Goal: Information Seeking & Learning: Learn about a topic

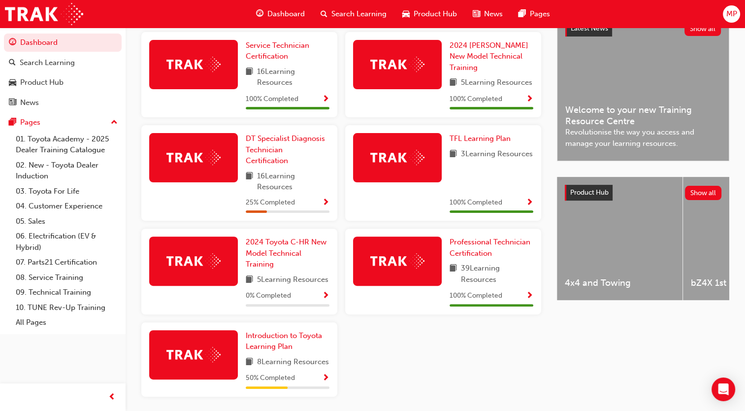
scroll to position [243, 0]
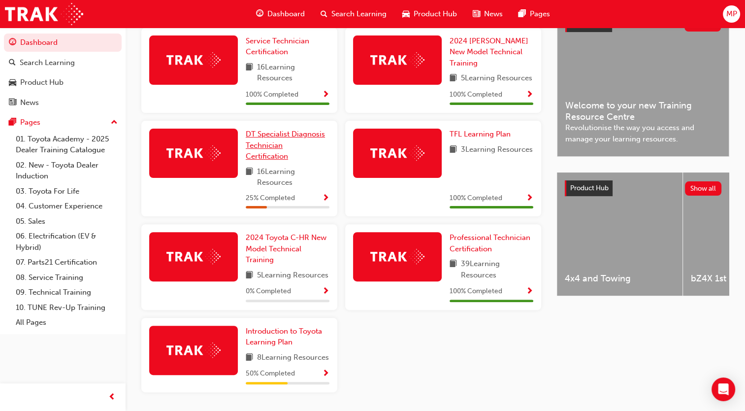
click at [272, 148] on span "DT Specialist Diagnosis Technician Certification" at bounding box center [285, 144] width 79 height 31
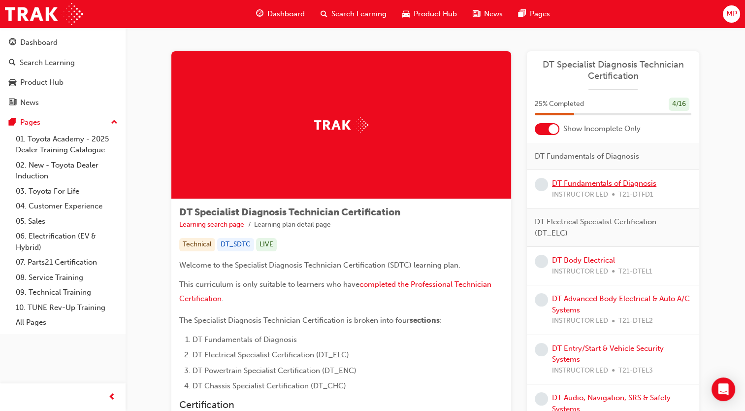
click at [583, 180] on link "DT Fundamentals of Diagnosis" at bounding box center [604, 183] width 104 height 9
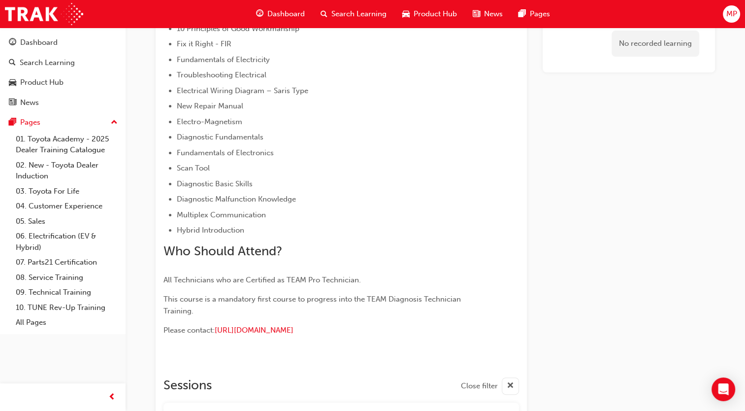
scroll to position [227, 0]
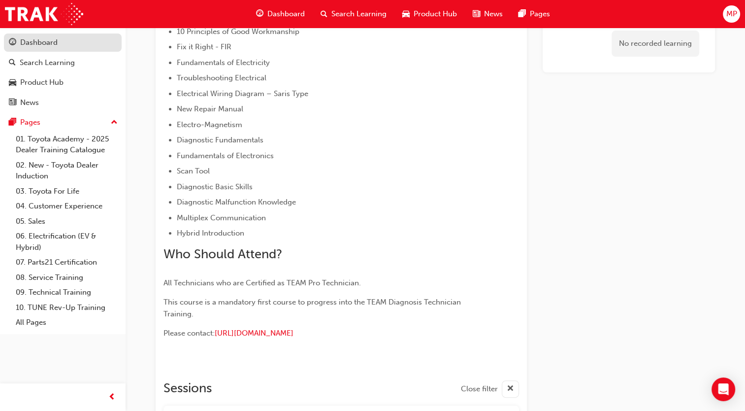
click at [40, 44] on div "Dashboard" at bounding box center [38, 42] width 37 height 11
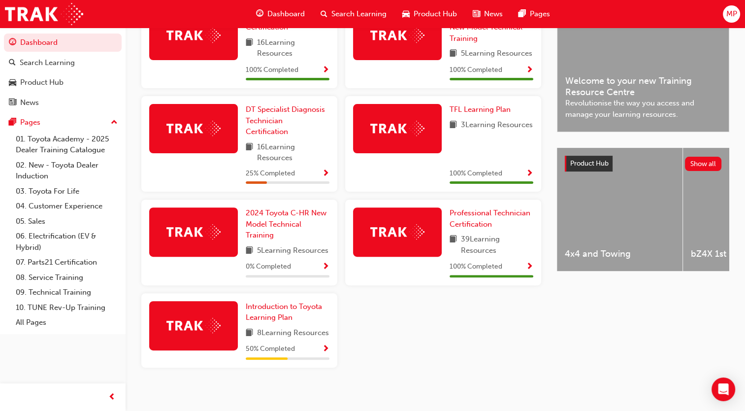
scroll to position [268, 0]
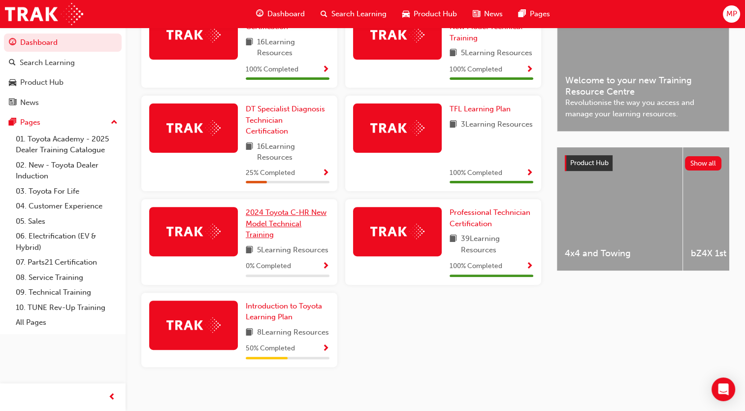
click at [271, 220] on link "2024 Toyota C-HR New Model Technical Training" at bounding box center [288, 223] width 84 height 33
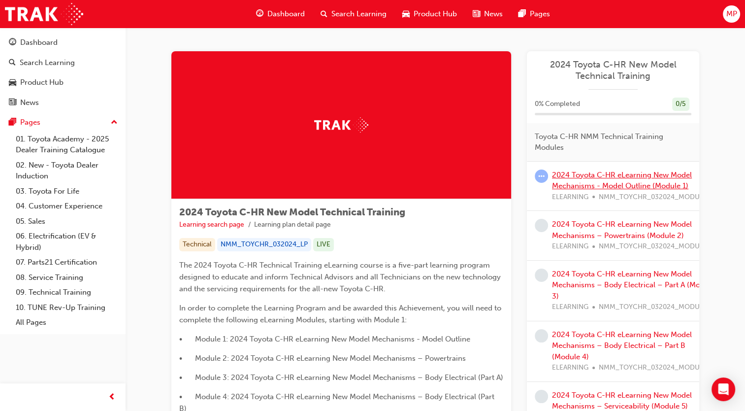
click at [598, 177] on link "2024 Toyota C-HR eLearning New Model Mechanisms - Model Outline (Module 1)" at bounding box center [622, 180] width 140 height 20
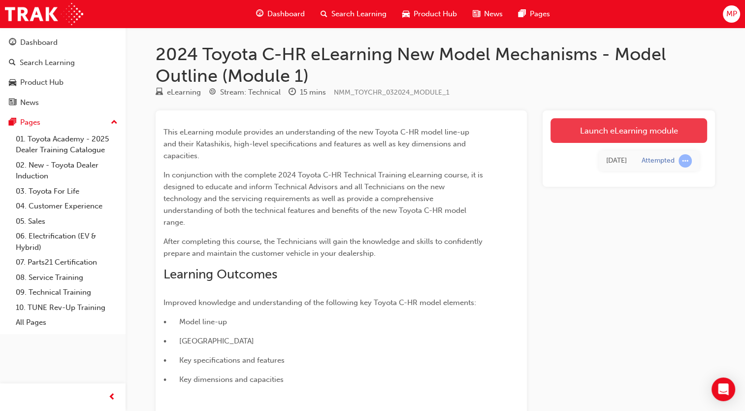
click at [639, 138] on link "Launch eLearning module" at bounding box center [628, 130] width 157 height 25
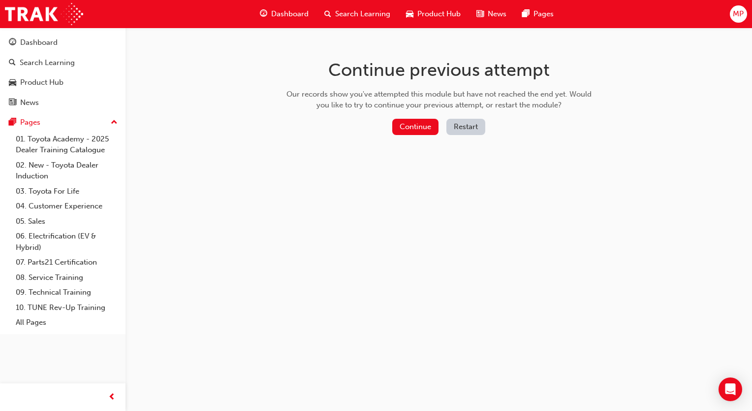
click at [438, 146] on div "Continue previous attempt Our records show you've attempted this module but hav…" at bounding box center [439, 99] width 320 height 143
click at [414, 130] on button "Continue" at bounding box center [415, 127] width 46 height 16
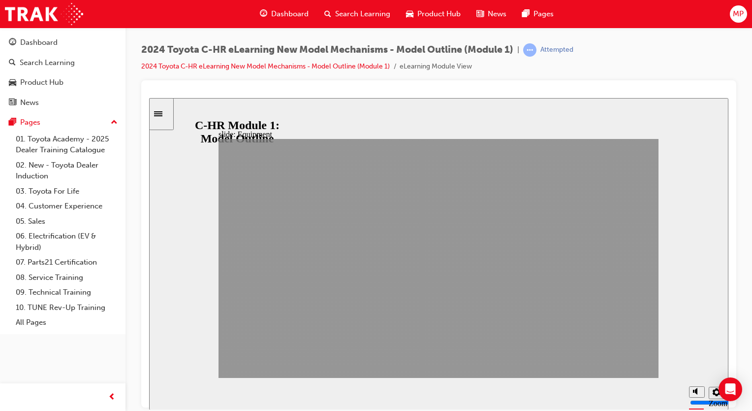
drag, startPoint x: 550, startPoint y: 362, endPoint x: 628, endPoint y: 364, distance: 78.3
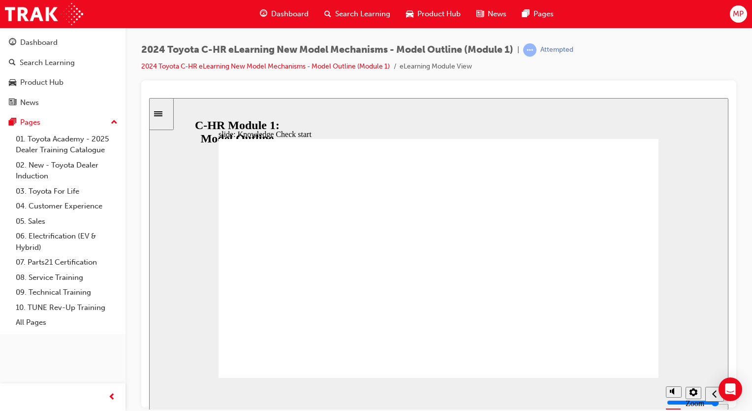
radio input "true"
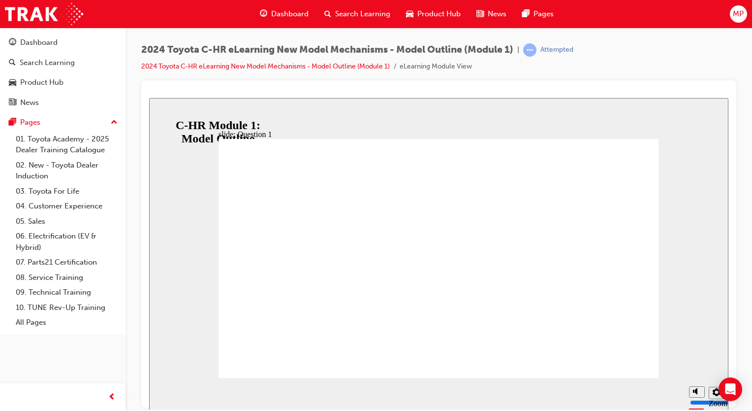
radio input "true"
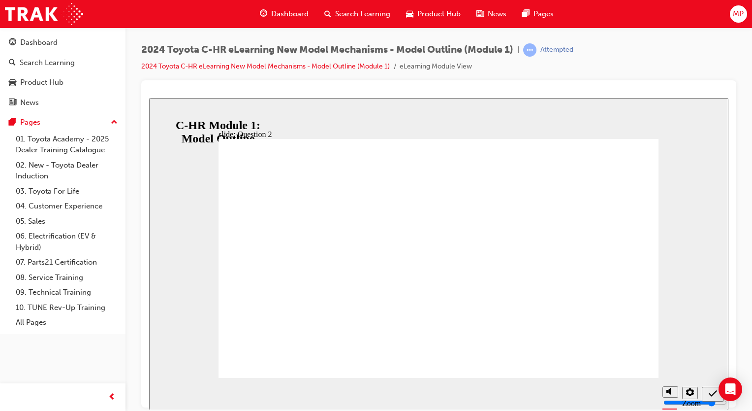
radio input "true"
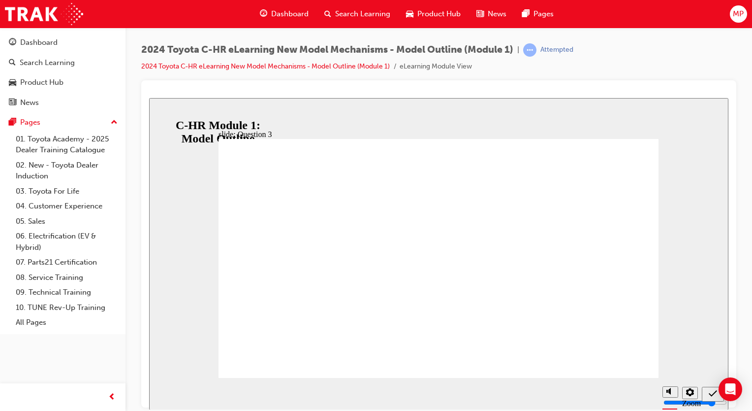
radio input "true"
click at [164, 114] on icon "Sidebar Toggle" at bounding box center [161, 113] width 15 height 6
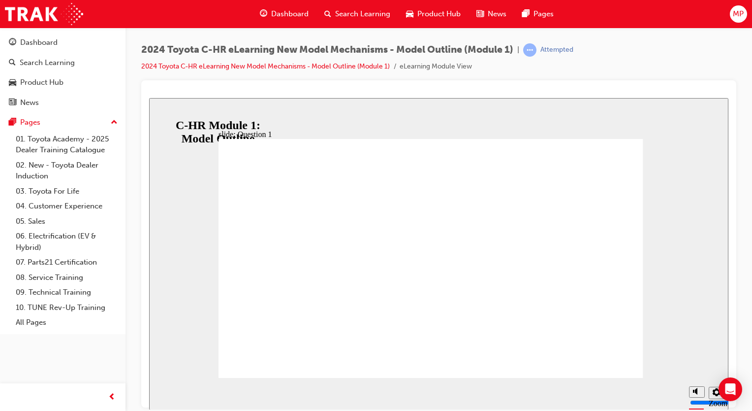
radio input "true"
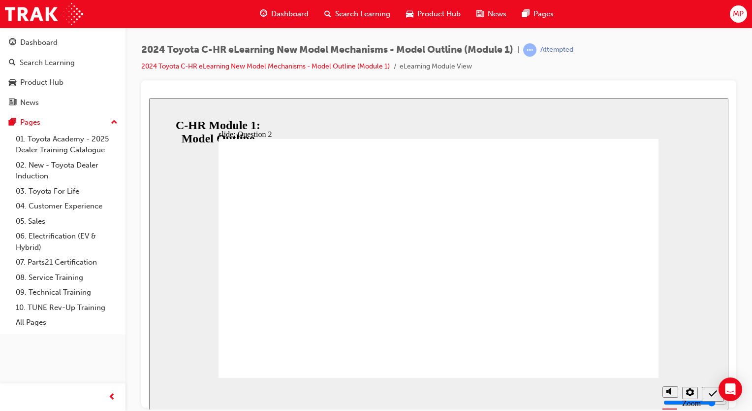
radio input "true"
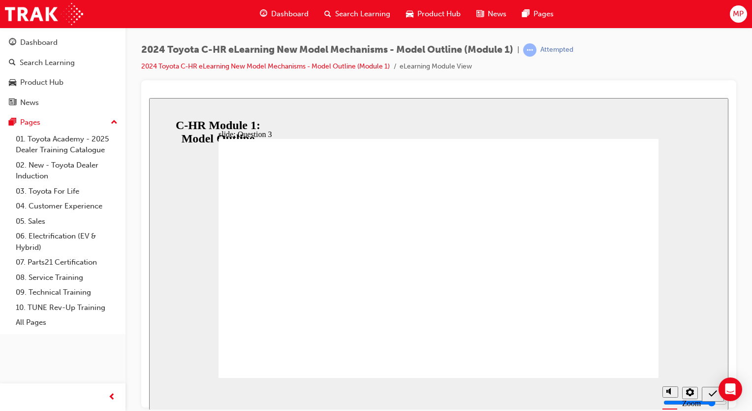
radio input "true"
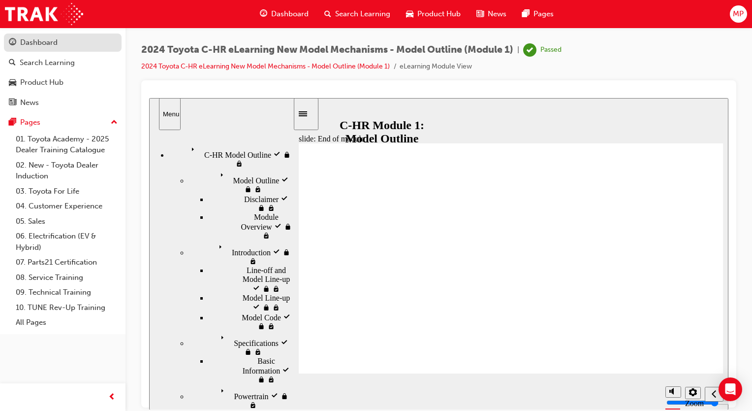
click at [35, 38] on div "Dashboard" at bounding box center [38, 42] width 37 height 11
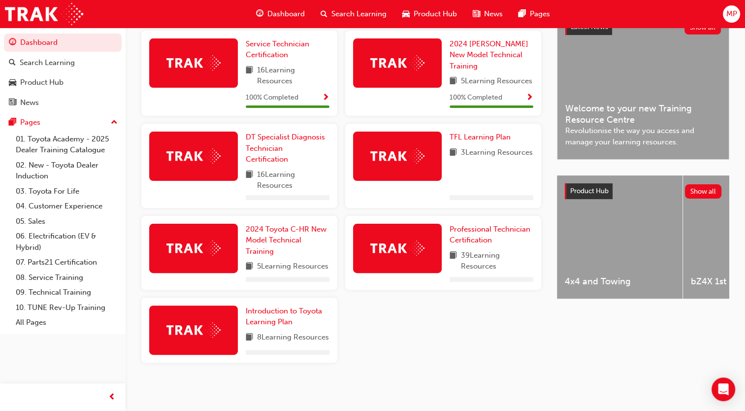
scroll to position [260, 0]
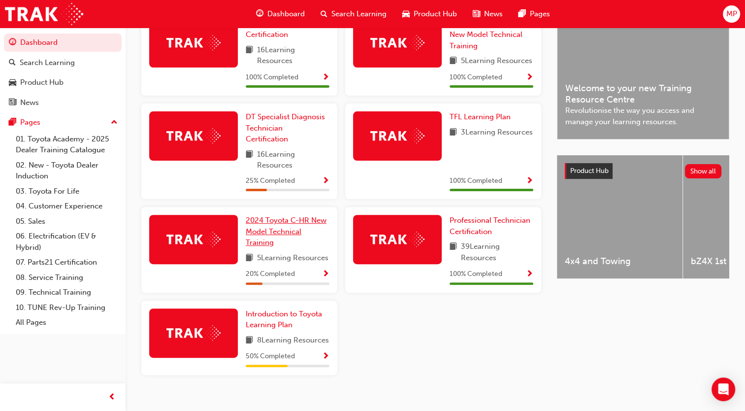
click at [289, 232] on span "2024 Toyota C-HR New Model Technical Training" at bounding box center [286, 231] width 81 height 31
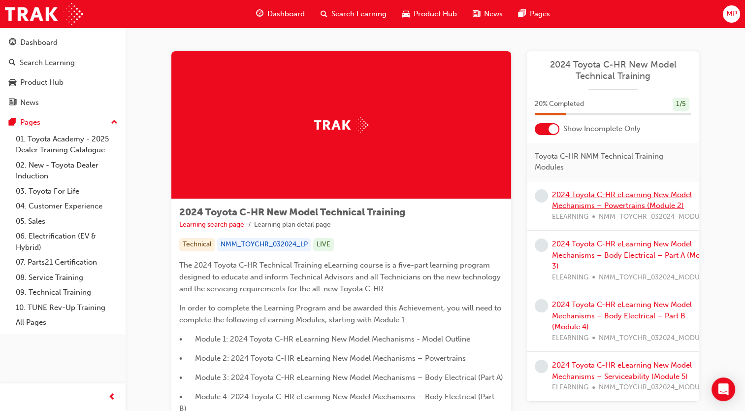
click at [594, 196] on link "2024 Toyota C-HR eLearning New Model Mechanisms – Powertrains (Module 2)" at bounding box center [622, 200] width 140 height 20
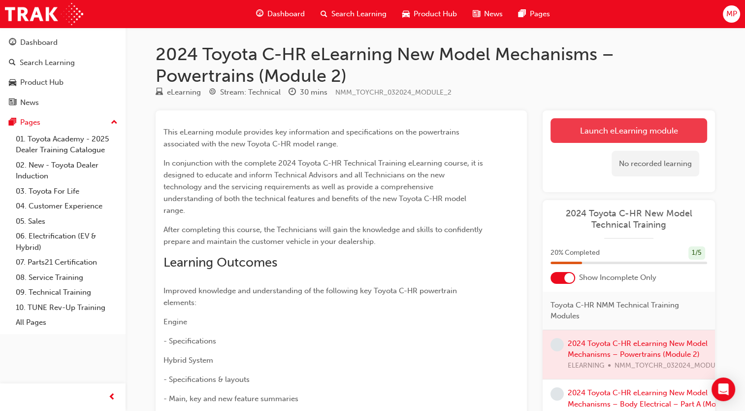
click at [653, 134] on link "Launch eLearning module" at bounding box center [628, 130] width 157 height 25
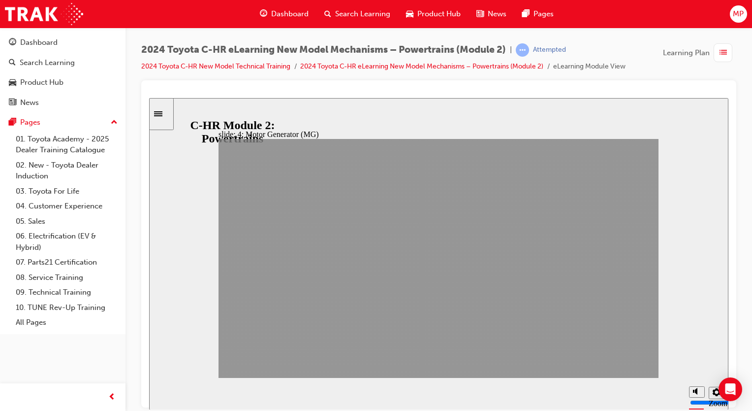
drag, startPoint x: 552, startPoint y: 367, endPoint x: 628, endPoint y: 364, distance: 75.9
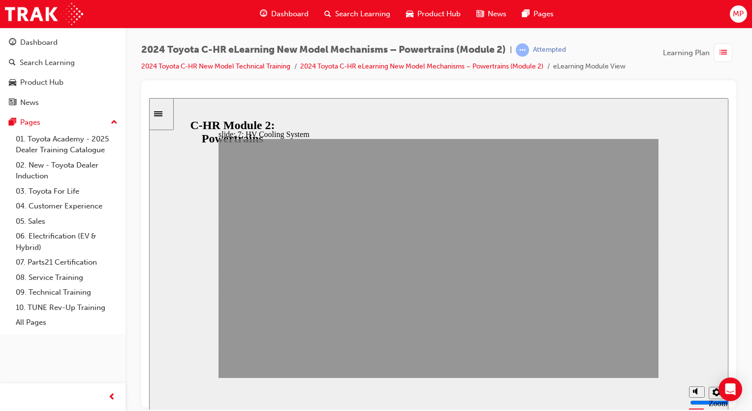
drag, startPoint x: 628, startPoint y: 357, endPoint x: 630, endPoint y: 362, distance: 5.3
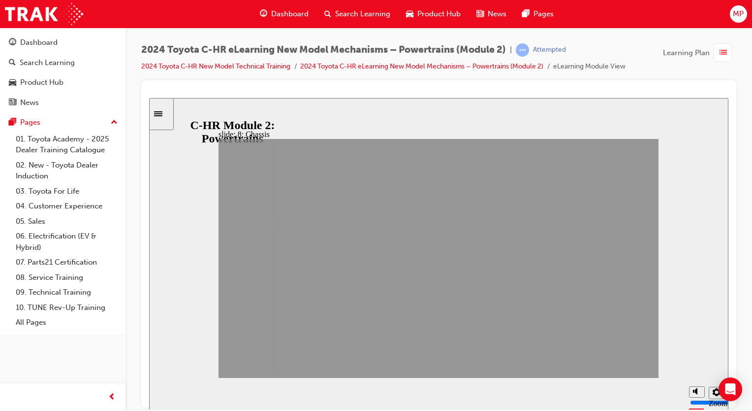
drag, startPoint x: 551, startPoint y: 365, endPoint x: 629, endPoint y: 366, distance: 78.3
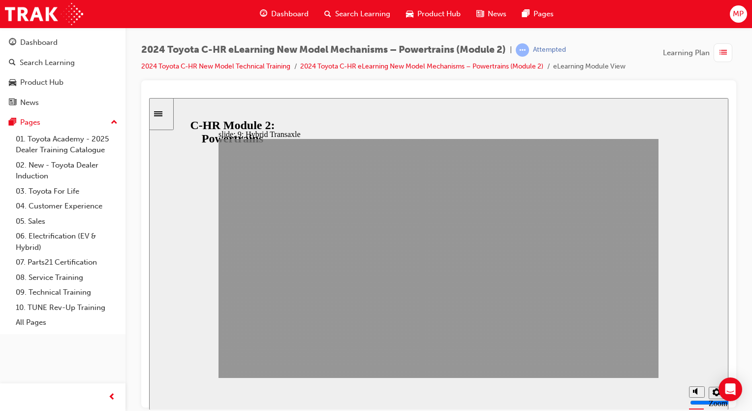
drag, startPoint x: 550, startPoint y: 366, endPoint x: 631, endPoint y: 367, distance: 80.7
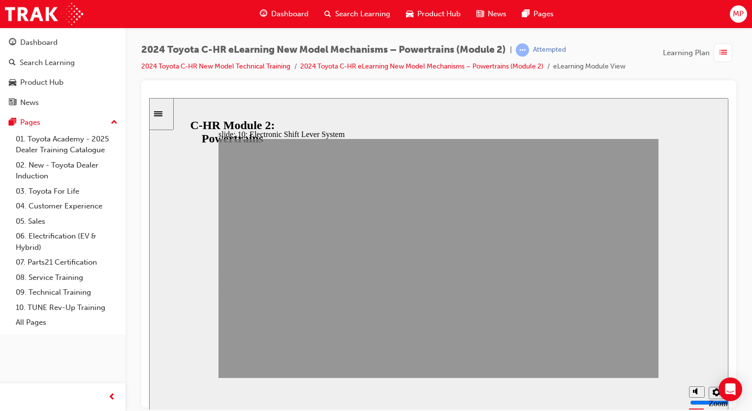
drag, startPoint x: 555, startPoint y: 361, endPoint x: 618, endPoint y: 361, distance: 63.0
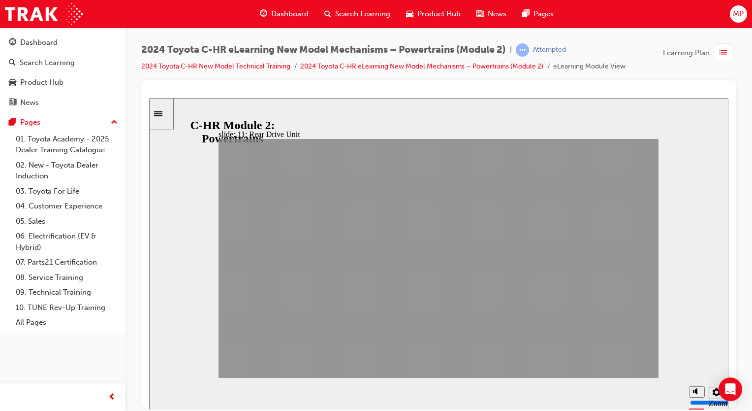
drag, startPoint x: 548, startPoint y: 362, endPoint x: 623, endPoint y: 368, distance: 74.5
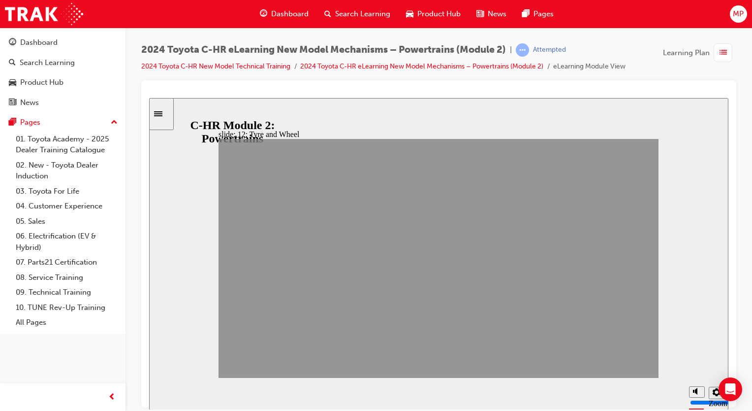
drag, startPoint x: 554, startPoint y: 366, endPoint x: 632, endPoint y: 367, distance: 77.8
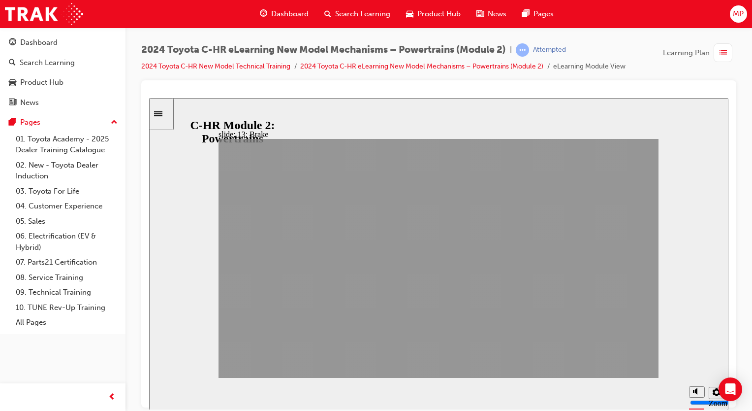
drag, startPoint x: 553, startPoint y: 367, endPoint x: 623, endPoint y: 362, distance: 69.6
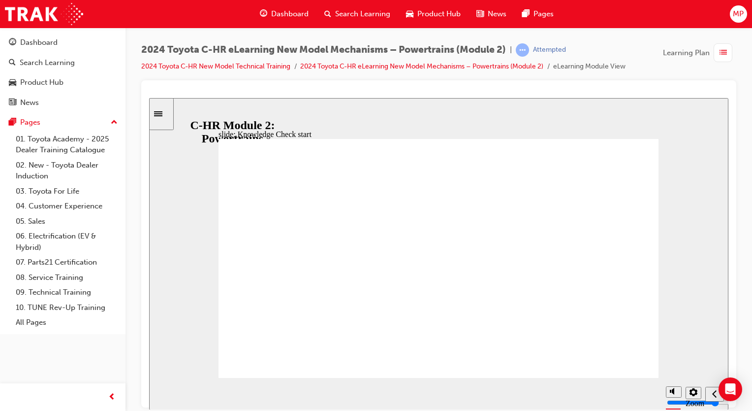
radio input "false"
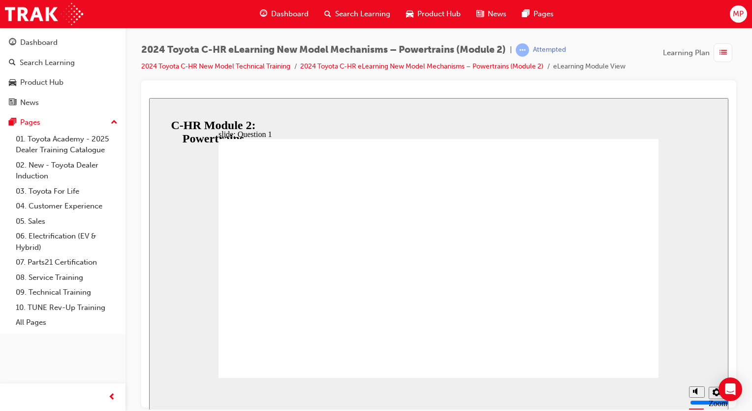
radio input "true"
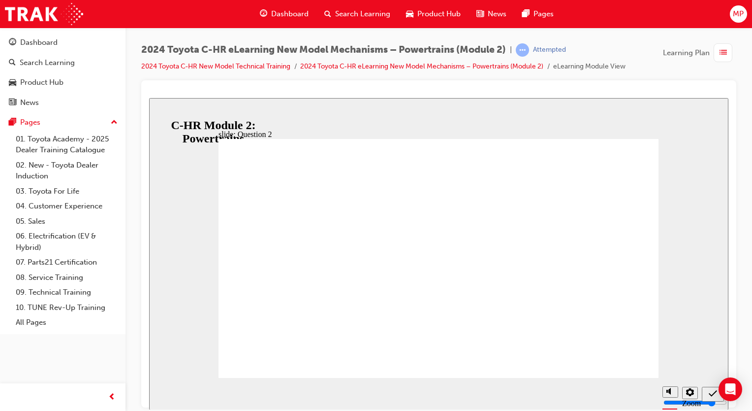
radio input "false"
radio input "true"
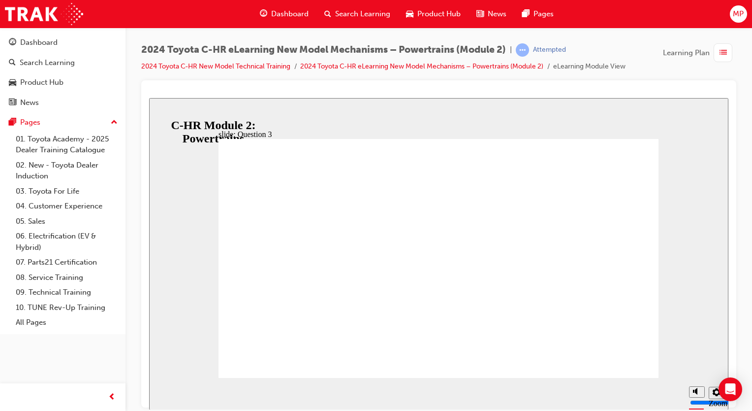
radio input "true"
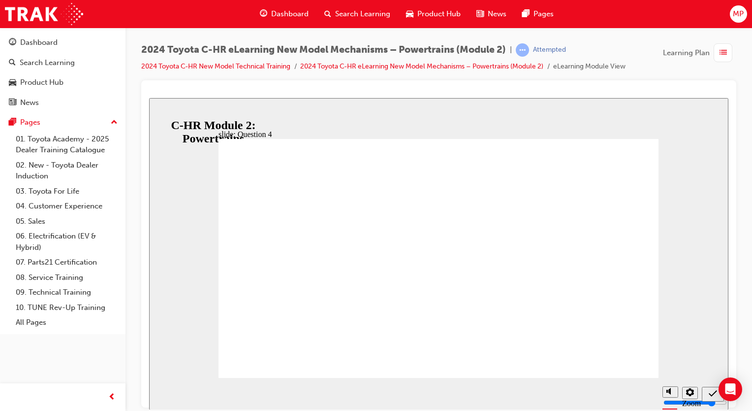
radio input "true"
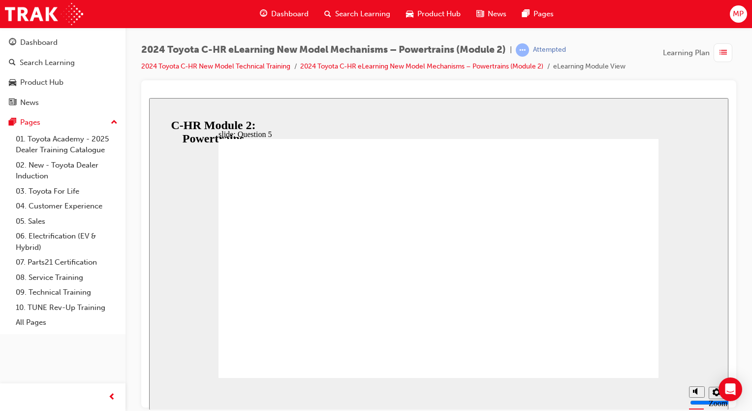
radio input "false"
radio input "true"
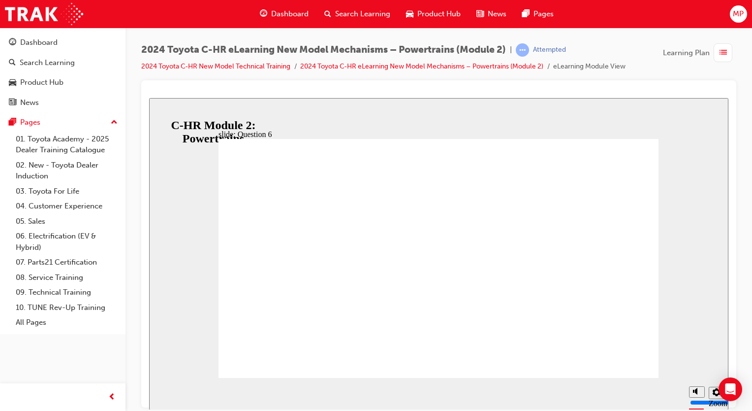
radio input "true"
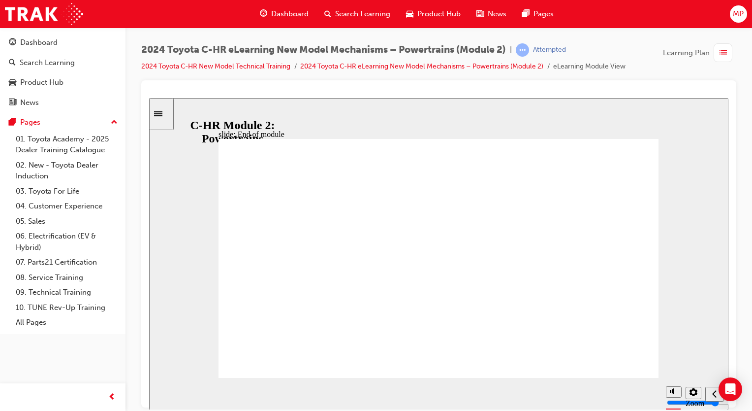
click at [162, 112] on icon "Sidebar Toggle" at bounding box center [161, 113] width 15 height 6
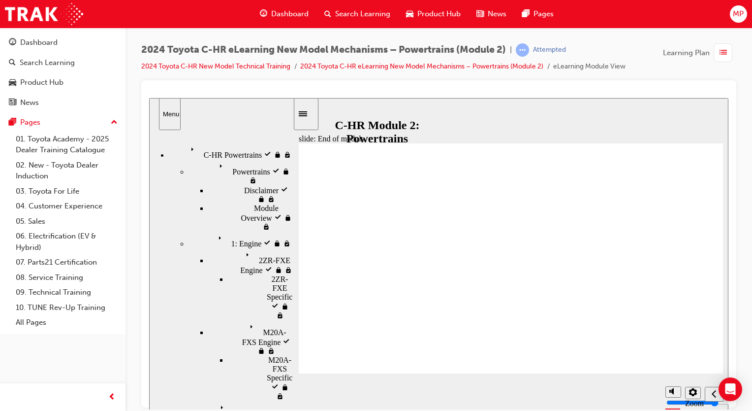
click at [238, 307] on nav "C-HR Powertrains visited C-HR Powertrains Powertrains visited Powertrains" at bounding box center [221, 271] width 144 height 274
click at [36, 47] on div "Dashboard" at bounding box center [38, 42] width 37 height 11
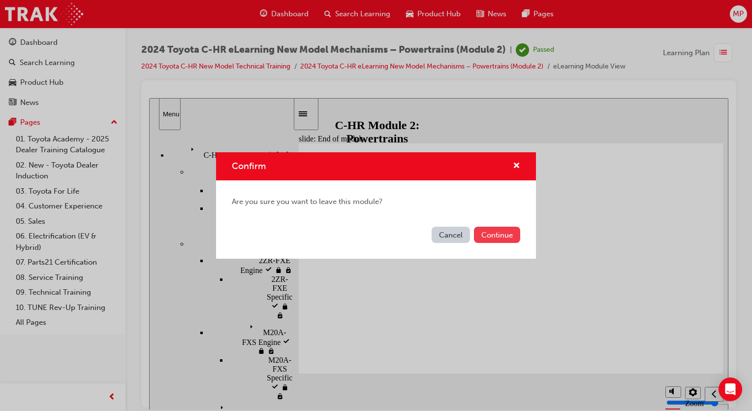
click at [480, 239] on button "Continue" at bounding box center [497, 234] width 46 height 16
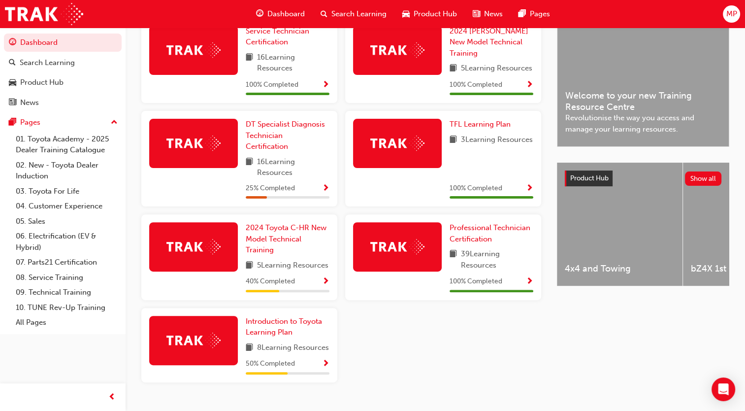
scroll to position [267, 0]
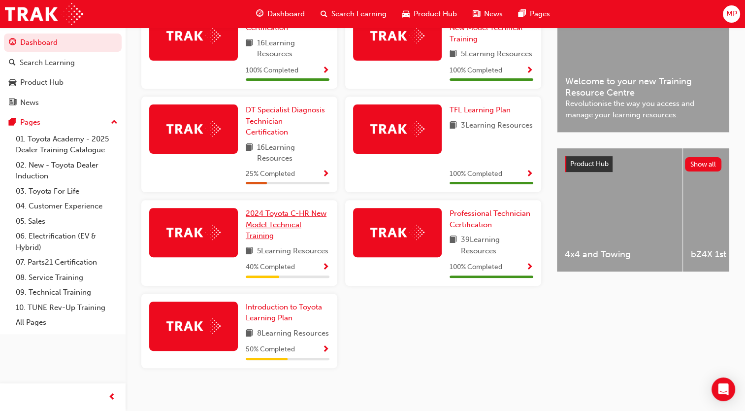
click at [259, 225] on span "2024 Toyota C-HR New Model Technical Training" at bounding box center [286, 224] width 81 height 31
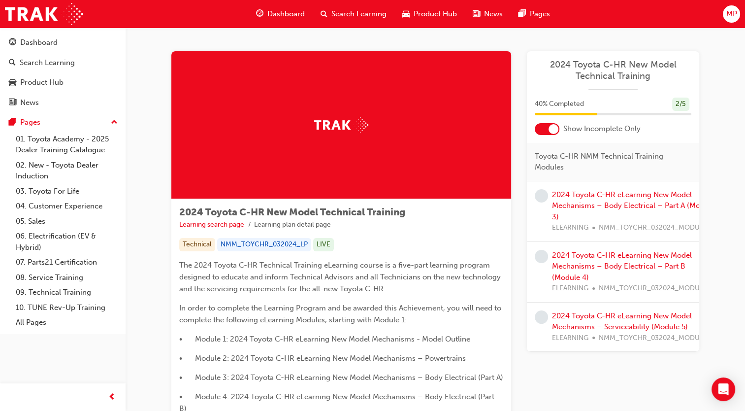
click at [571, 199] on div "2024 Toyota C-HR eLearning New Model Mechanisms – Body Electrical – Part A (Mod…" at bounding box center [633, 211] width 163 height 44
click at [576, 208] on link "2024 Toyota C-HR eLearning New Model Mechanisms – Body Electrical – Part A (Mod…" at bounding box center [633, 205] width 163 height 31
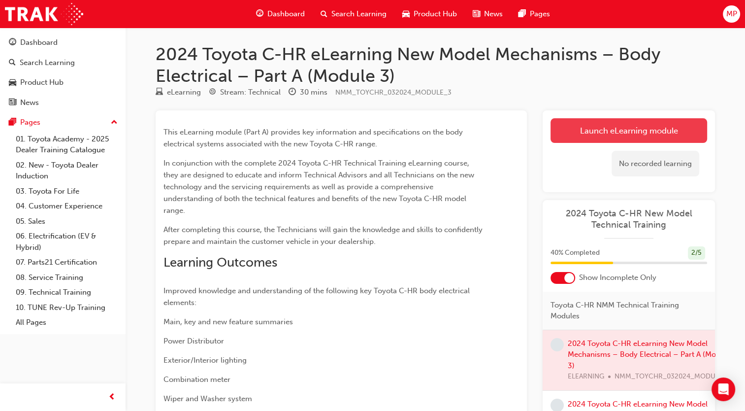
click at [632, 137] on link "Launch eLearning module" at bounding box center [628, 130] width 157 height 25
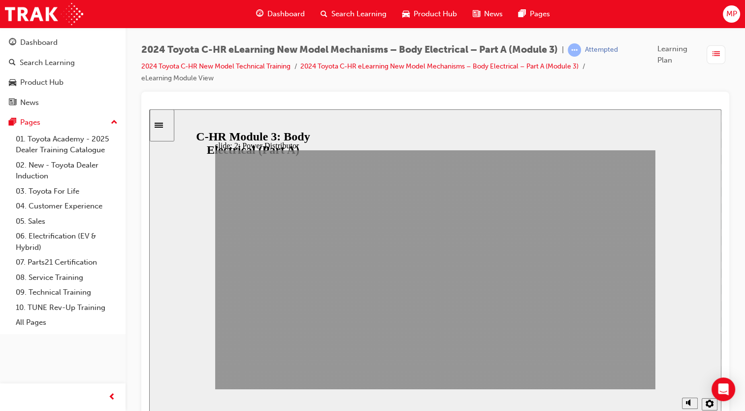
drag, startPoint x: 546, startPoint y: 377, endPoint x: 616, endPoint y: 377, distance: 70.4
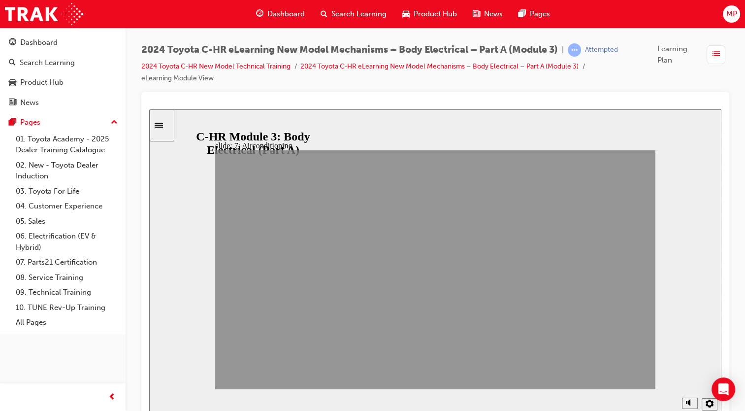
drag, startPoint x: 543, startPoint y: 377, endPoint x: 615, endPoint y: 374, distance: 71.5
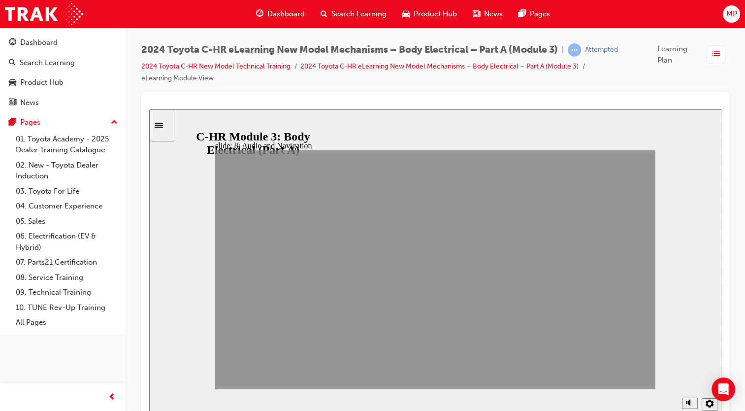
drag, startPoint x: 546, startPoint y: 374, endPoint x: 616, endPoint y: 372, distance: 69.9
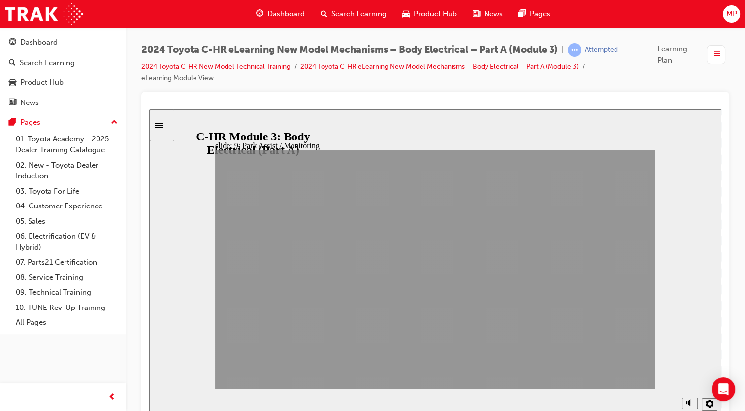
drag, startPoint x: 550, startPoint y: 374, endPoint x: 614, endPoint y: 371, distance: 64.5
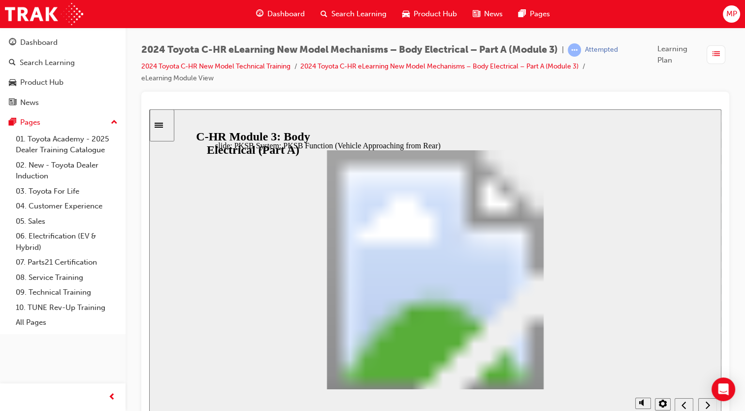
click at [549, 374] on div "PKSB System: PKSB Function (Vehicle Approaching from Rear) Oval 13 Oval 3 Detec…" at bounding box center [435, 274] width 440 height 248
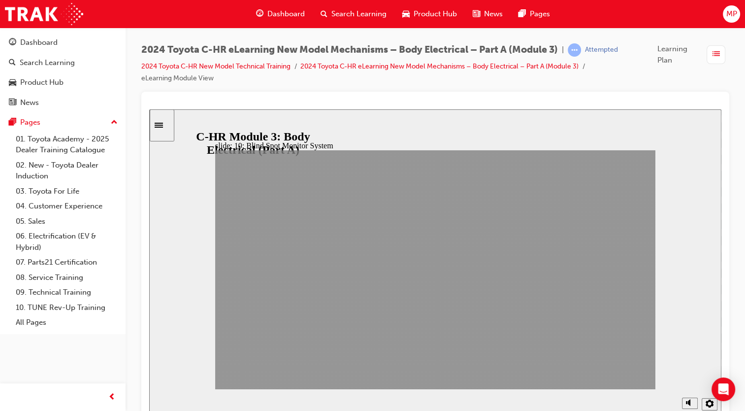
drag, startPoint x: 549, startPoint y: 374, endPoint x: 614, endPoint y: 372, distance: 64.5
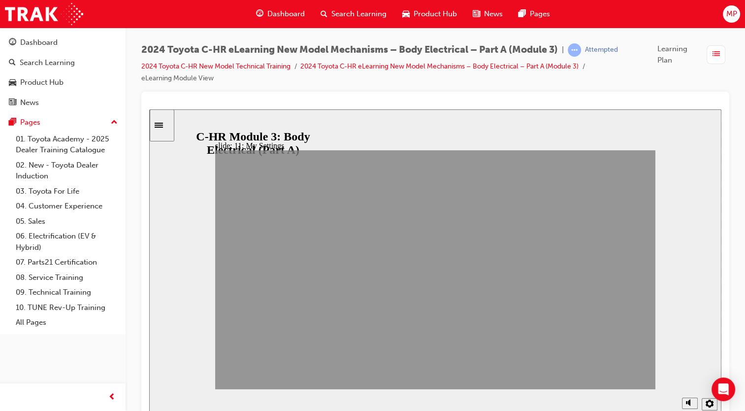
drag, startPoint x: 543, startPoint y: 371, endPoint x: 616, endPoint y: 372, distance: 72.9
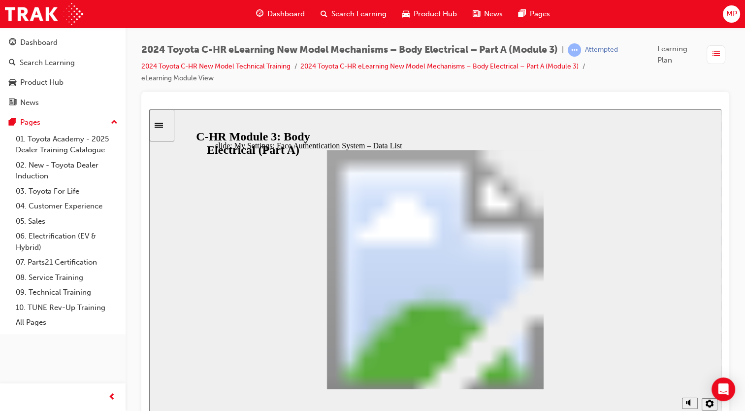
click at [546, 372] on div "My Settings: Face Authentication System – Data List Oval 13 Oval 3 Data List it…" at bounding box center [435, 274] width 440 height 248
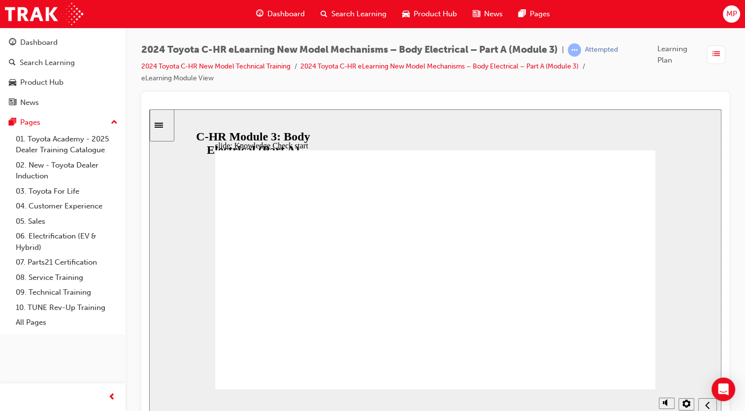
radio input "false"
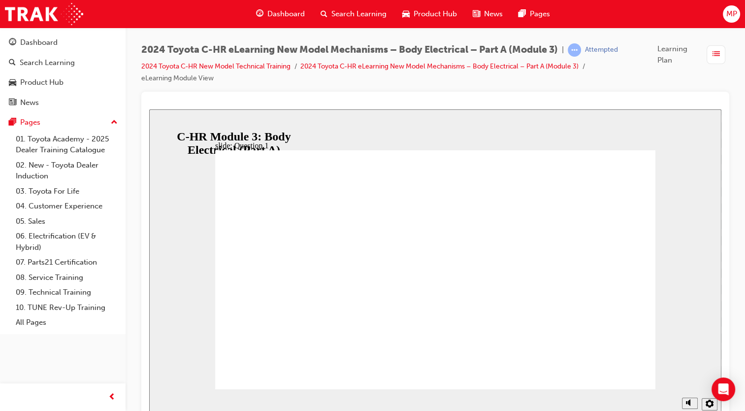
radio input "true"
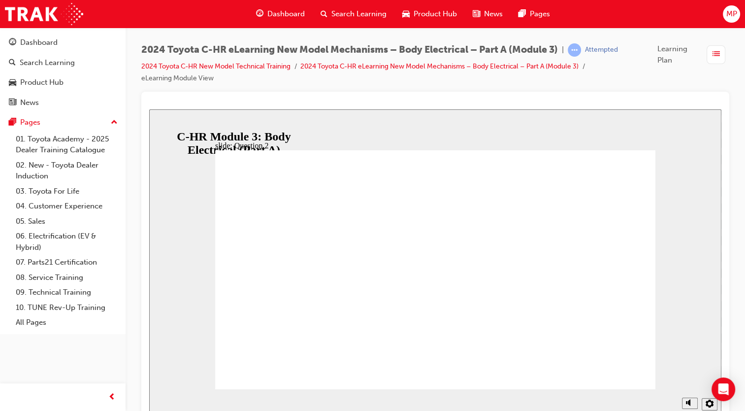
radio input "true"
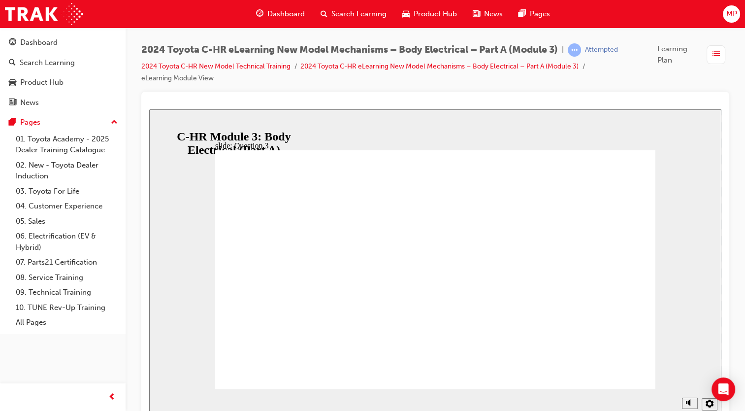
radio input "true"
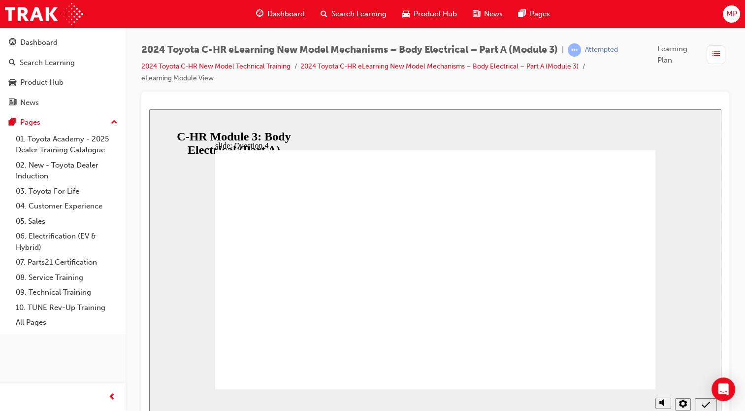
radio input "true"
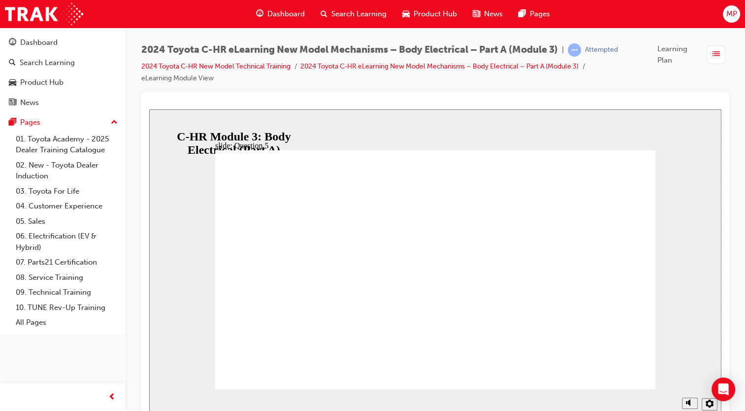
click at [161, 129] on div "Sidebar Toggle" at bounding box center [162, 125] width 17 height 7
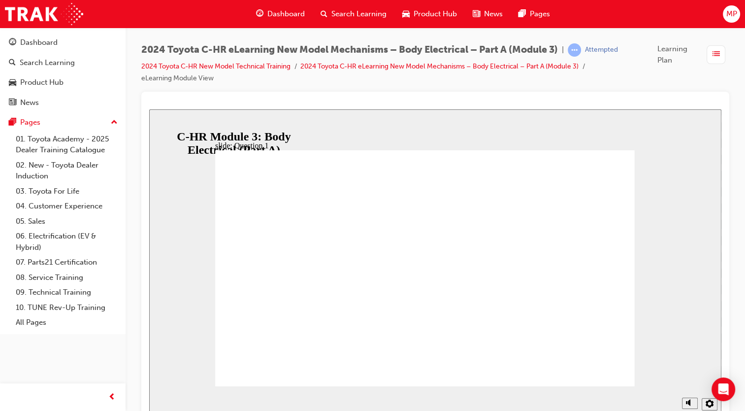
radio input "true"
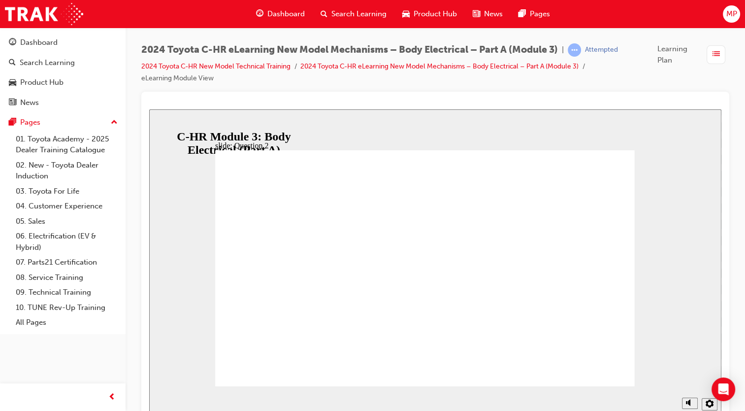
radio input "true"
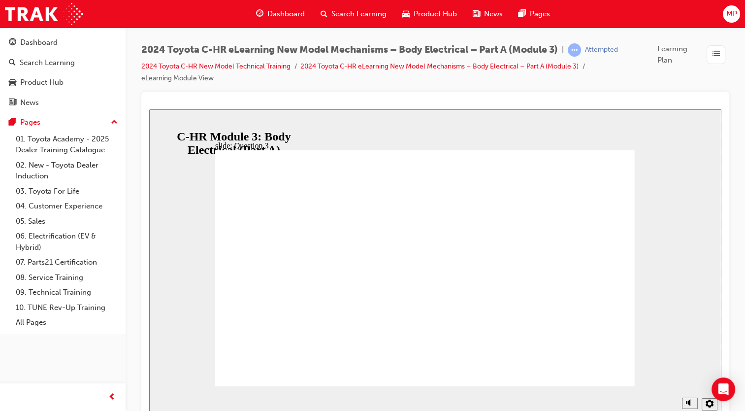
radio input "true"
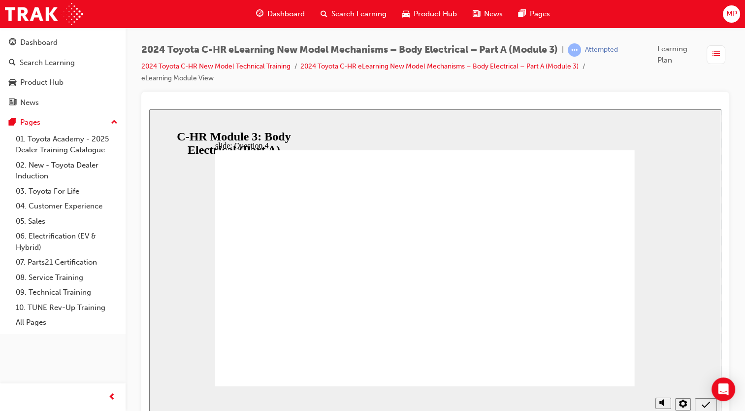
radio input "true"
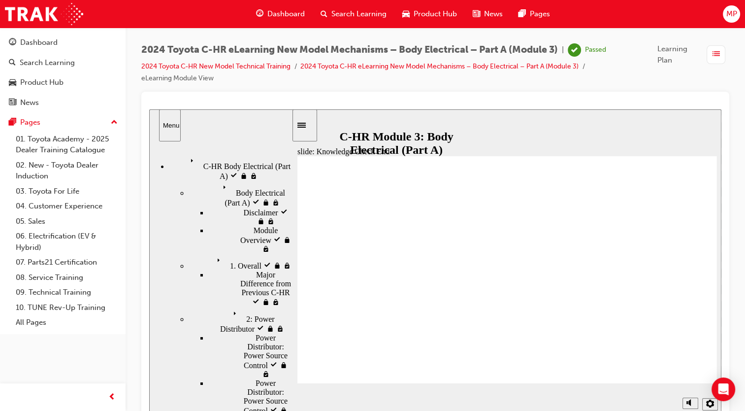
click at [57, 36] on div "Dashboard" at bounding box center [63, 42] width 108 height 12
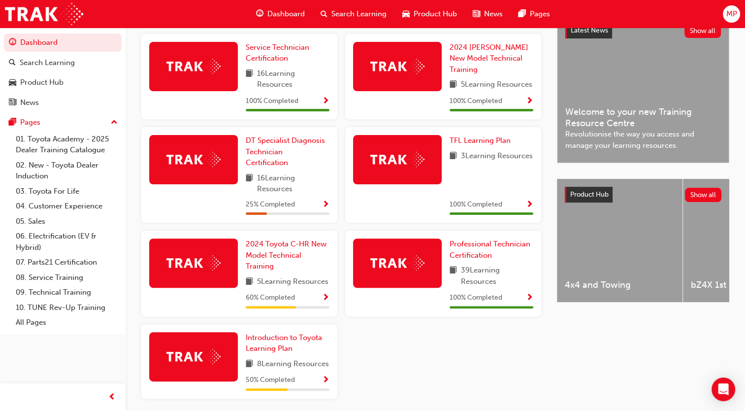
scroll to position [237, 0]
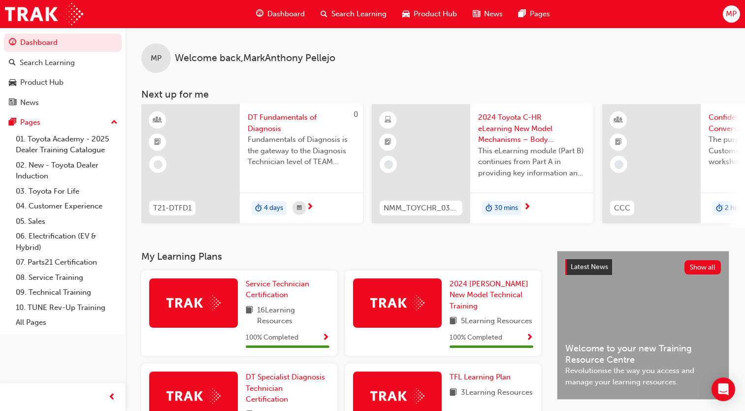
scroll to position [237, 0]
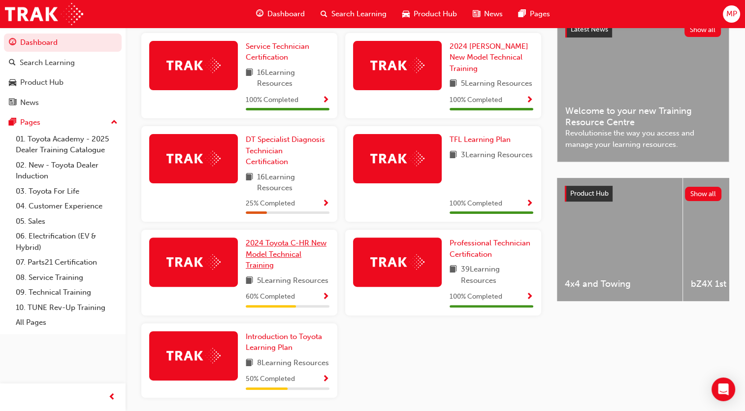
click at [268, 260] on span "2024 Toyota C-HR New Model Technical Training" at bounding box center [286, 253] width 81 height 31
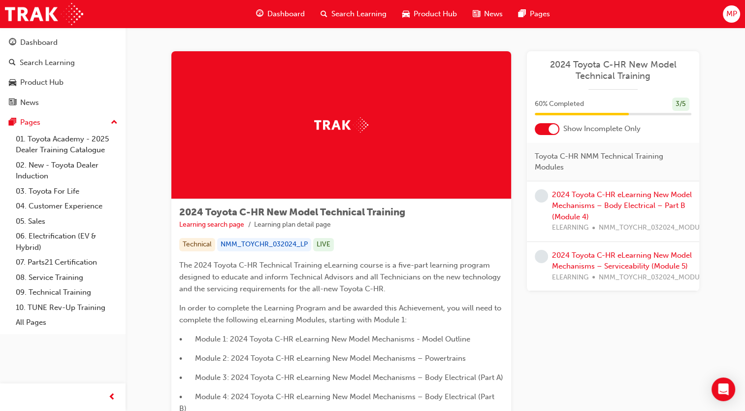
click at [569, 199] on div "2024 Toyota C-HR eLearning New Model Mechanisms – Body Electrical – Part B (Mod…" at bounding box center [633, 211] width 163 height 44
click at [587, 195] on link "2024 Toyota C-HR eLearning New Model Mechanisms – Body Electrical – Part B (Mod…" at bounding box center [622, 205] width 140 height 31
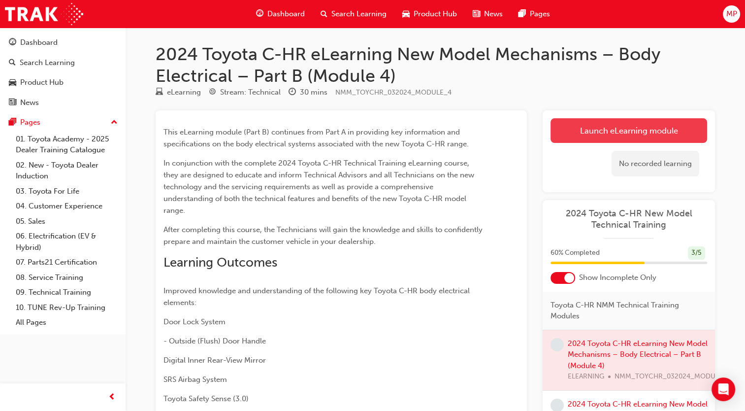
click at [587, 128] on link "Launch eLearning module" at bounding box center [628, 130] width 157 height 25
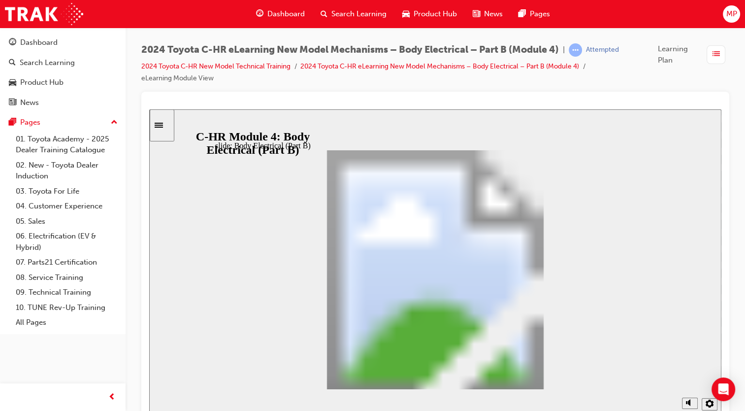
drag, startPoint x: 628, startPoint y: 368, endPoint x: 624, endPoint y: 372, distance: 5.6
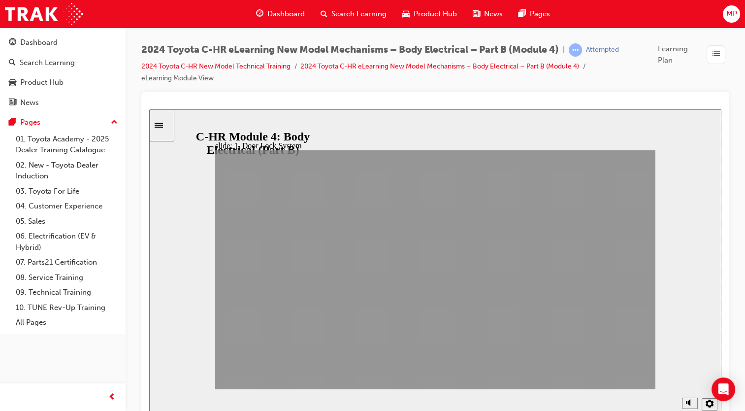
drag, startPoint x: 548, startPoint y: 371, endPoint x: 613, endPoint y: 372, distance: 65.0
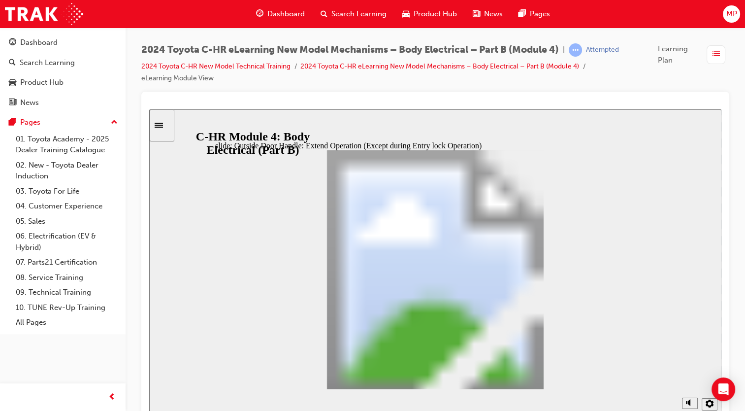
click at [554, 380] on div "Table with 4 columns and 6 rows Function User Operation Door Lock Operation Han…" at bounding box center [435, 274] width 440 height 248
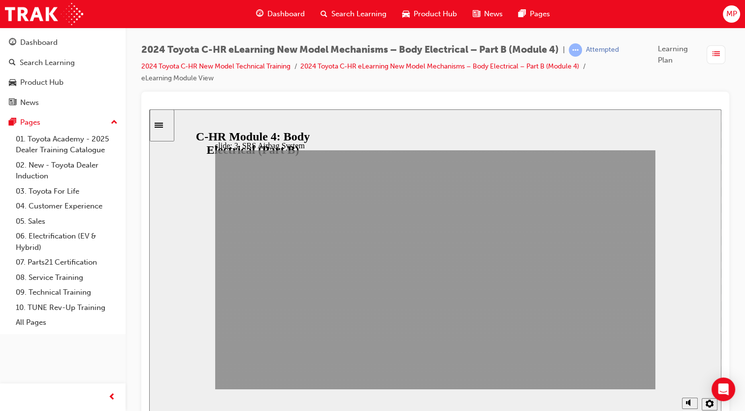
drag, startPoint x: 549, startPoint y: 378, endPoint x: 617, endPoint y: 374, distance: 68.5
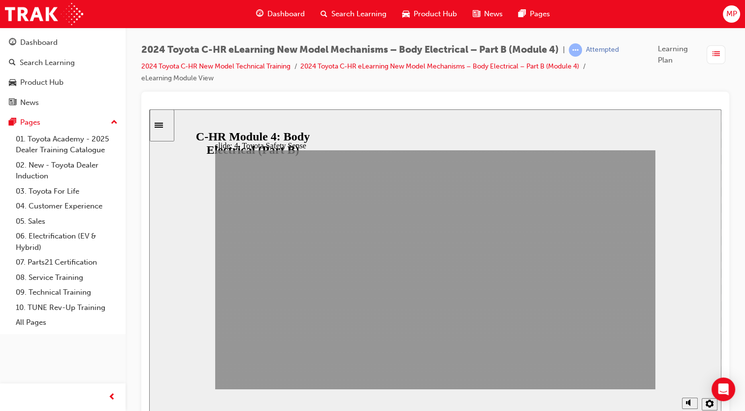
drag, startPoint x: 546, startPoint y: 376, endPoint x: 629, endPoint y: 375, distance: 82.7
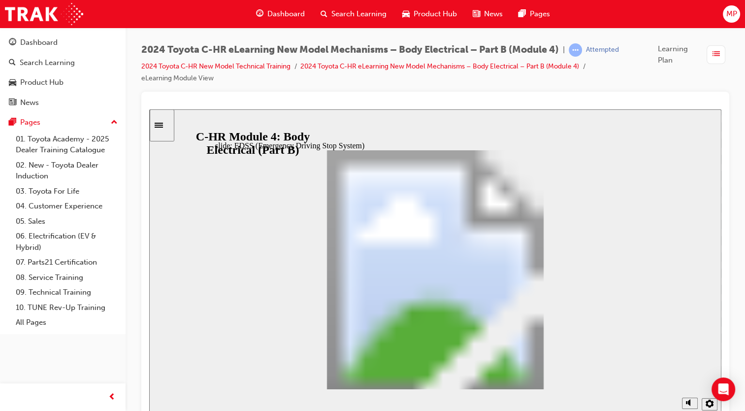
click at [548, 376] on div "Rectangle 1 Additional information is available in the markers EDSS: Operating …" at bounding box center [435, 274] width 440 height 248
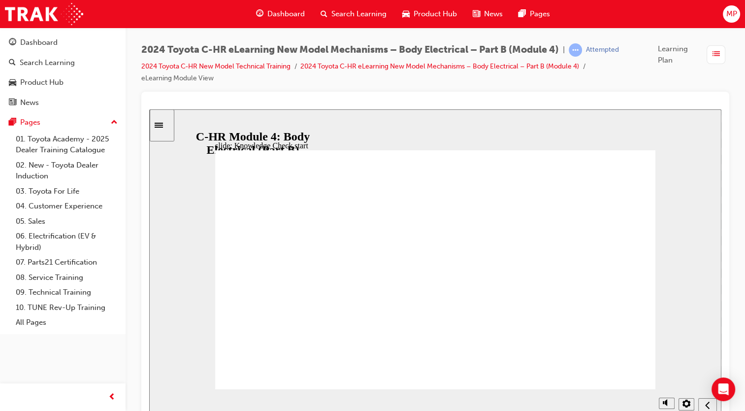
radio input "false"
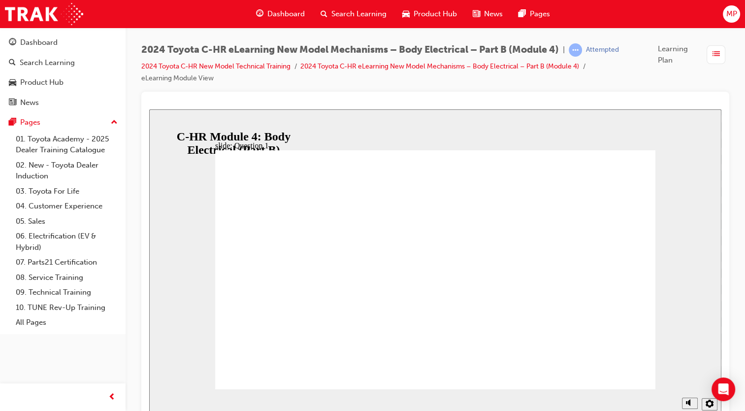
radio input "true"
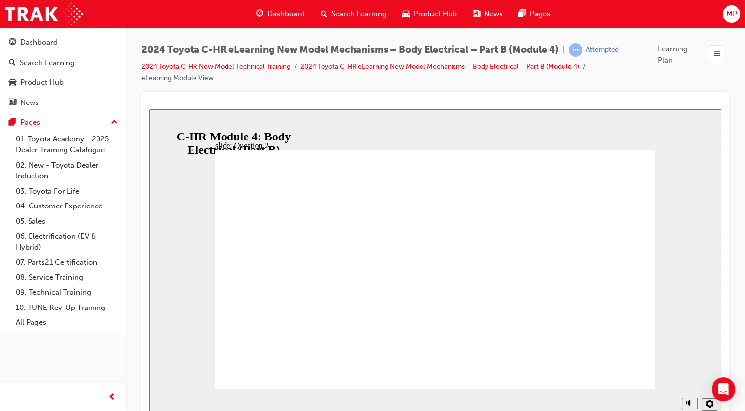
radio input "true"
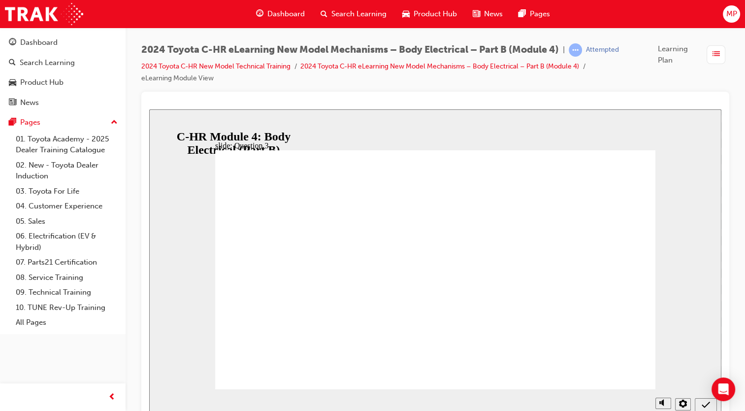
radio input "false"
radio input "true"
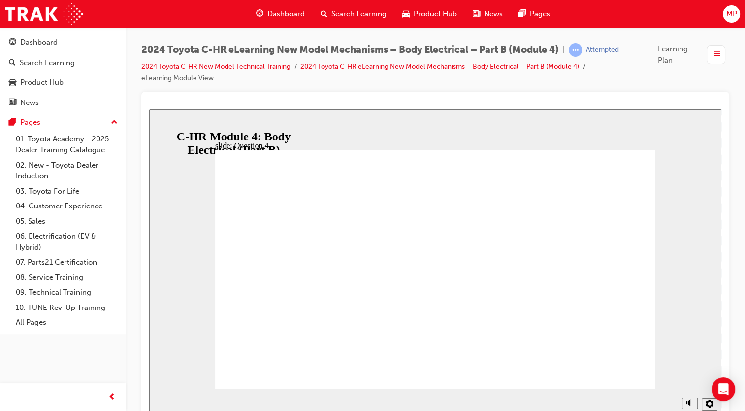
radio input "true"
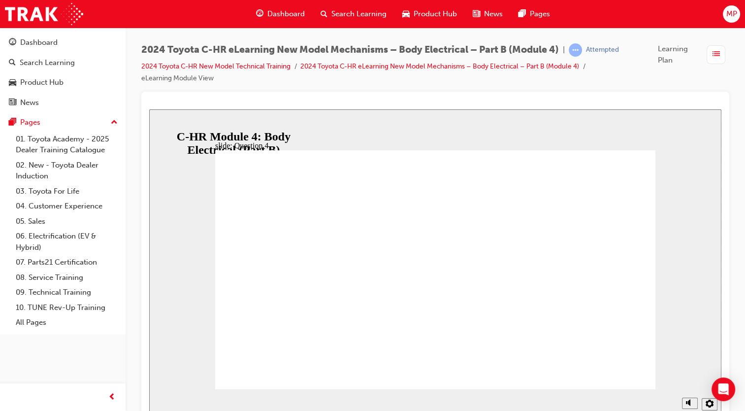
radio input "false"
radio input "true"
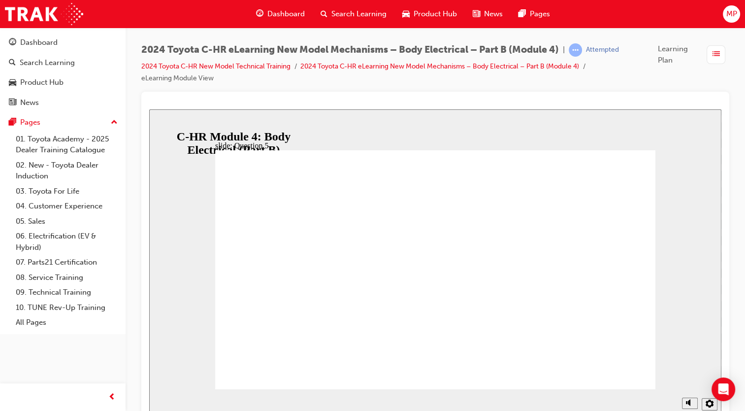
radio input "true"
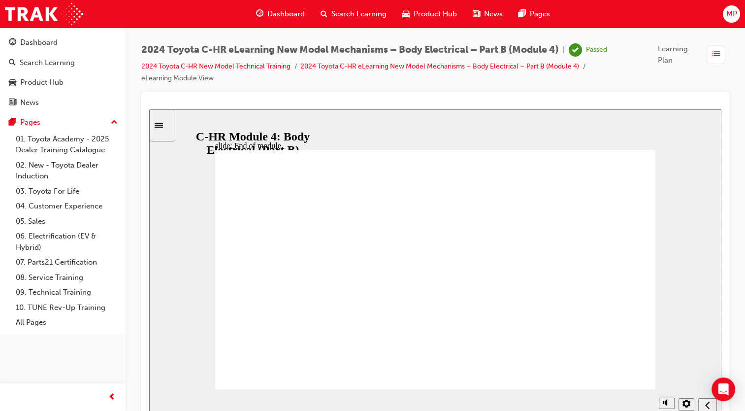
scroll to position [9, 0]
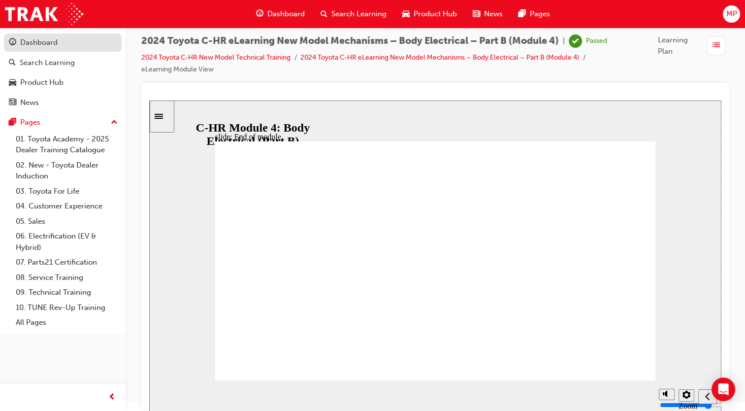
click at [55, 42] on div "Dashboard" at bounding box center [38, 42] width 37 height 11
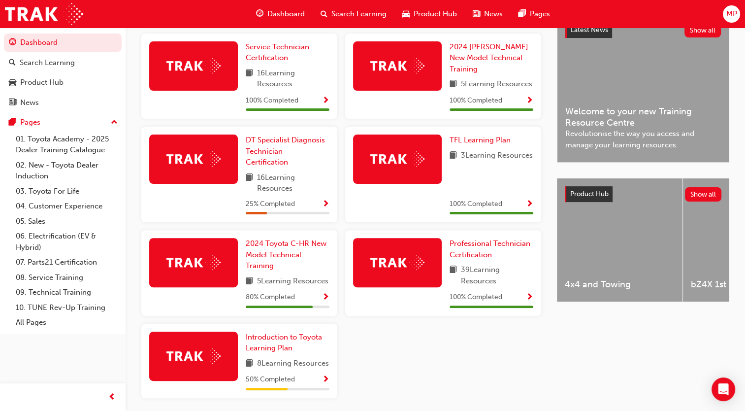
scroll to position [238, 0]
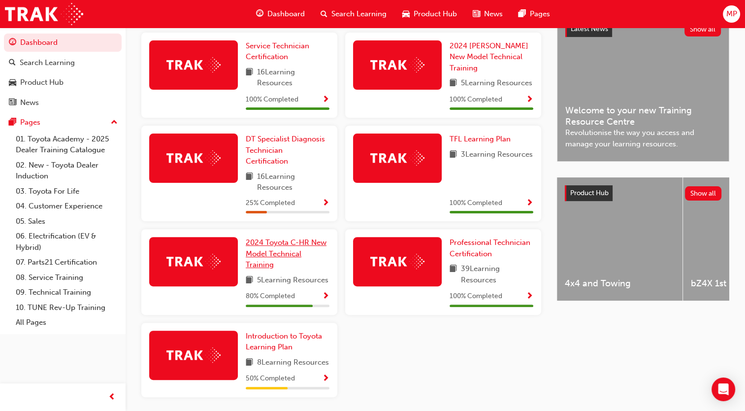
click at [274, 252] on span "2024 Toyota C-HR New Model Technical Training" at bounding box center [286, 253] width 81 height 31
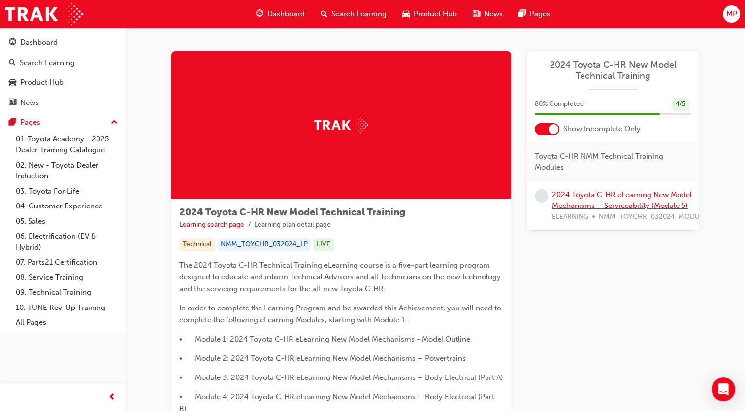
click at [579, 194] on link "2024 Toyota C-HR eLearning New Model Mechanisms – Serviceability (Module 5)" at bounding box center [622, 200] width 140 height 20
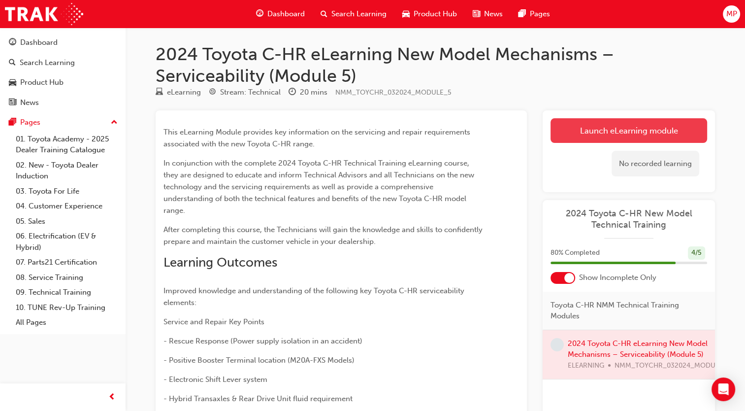
click at [623, 130] on link "Launch eLearning module" at bounding box center [628, 130] width 157 height 25
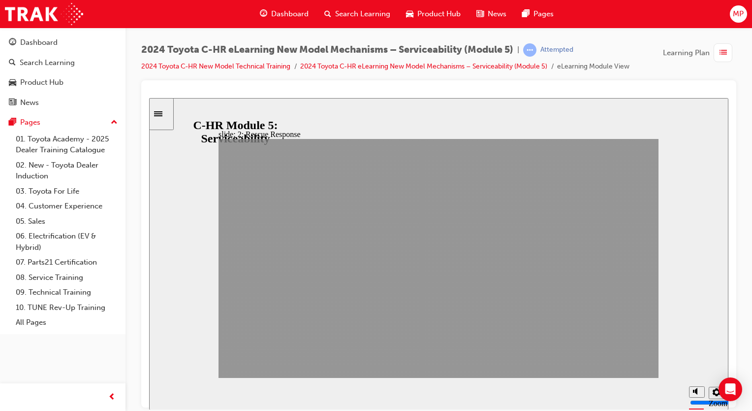
drag, startPoint x: 544, startPoint y: 364, endPoint x: 634, endPoint y: 362, distance: 90.1
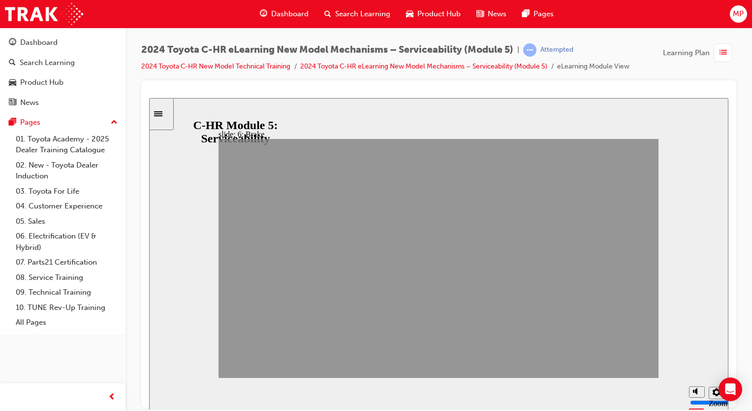
drag, startPoint x: 548, startPoint y: 361, endPoint x: 623, endPoint y: 360, distance: 74.8
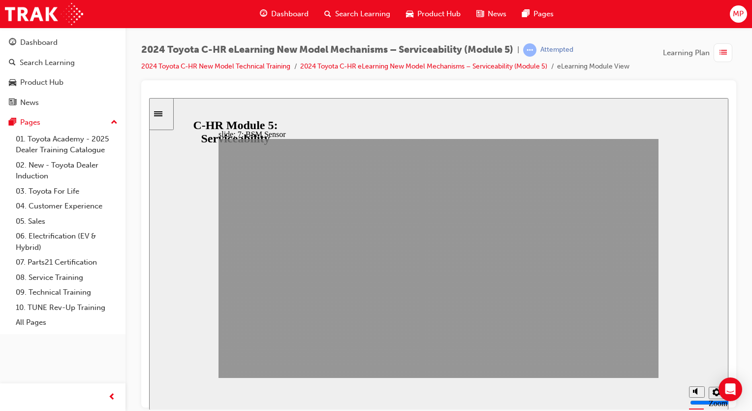
drag, startPoint x: 546, startPoint y: 362, endPoint x: 612, endPoint y: 363, distance: 66.5
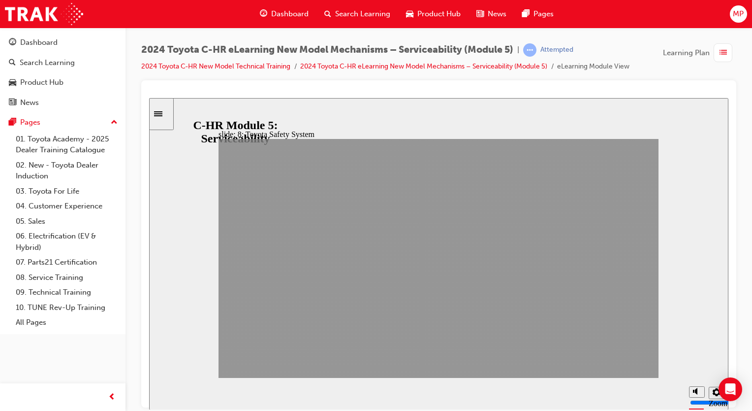
drag, startPoint x: 546, startPoint y: 363, endPoint x: 617, endPoint y: 362, distance: 70.9
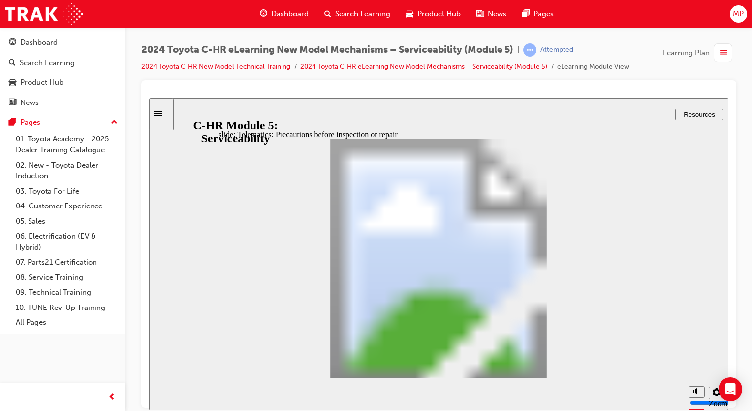
drag, startPoint x: 623, startPoint y: 364, endPoint x: 550, endPoint y: 364, distance: 72.9
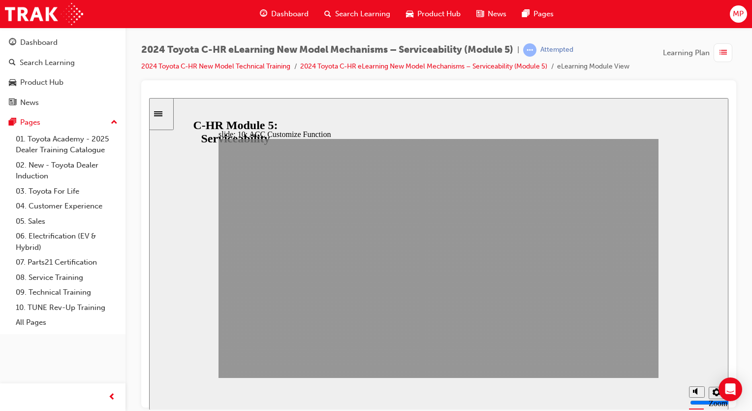
drag, startPoint x: 550, startPoint y: 364, endPoint x: 622, endPoint y: 368, distance: 72.0
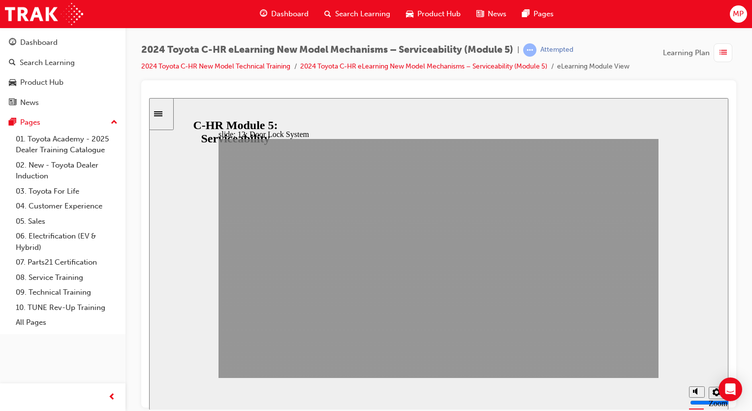
drag, startPoint x: 547, startPoint y: 365, endPoint x: 624, endPoint y: 364, distance: 77.3
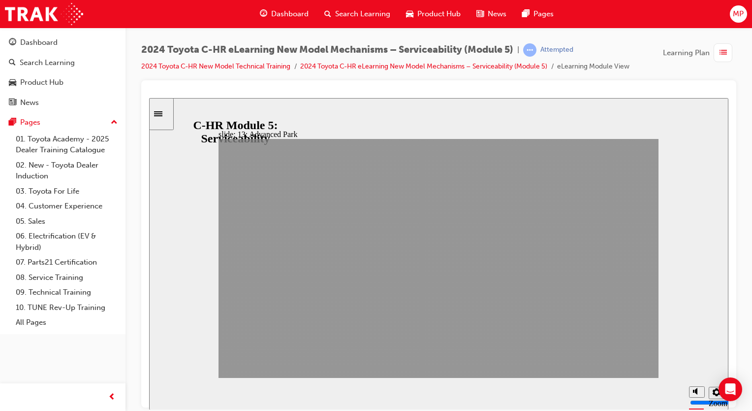
drag, startPoint x: 549, startPoint y: 363, endPoint x: 626, endPoint y: 366, distance: 76.9
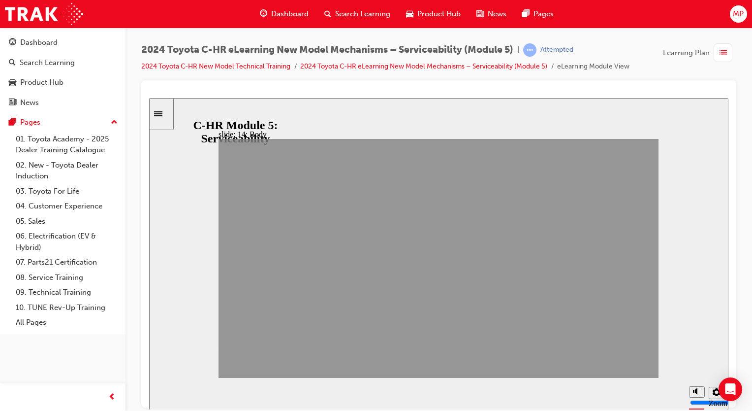
drag, startPoint x: 543, startPoint y: 365, endPoint x: 644, endPoint y: 358, distance: 101.2
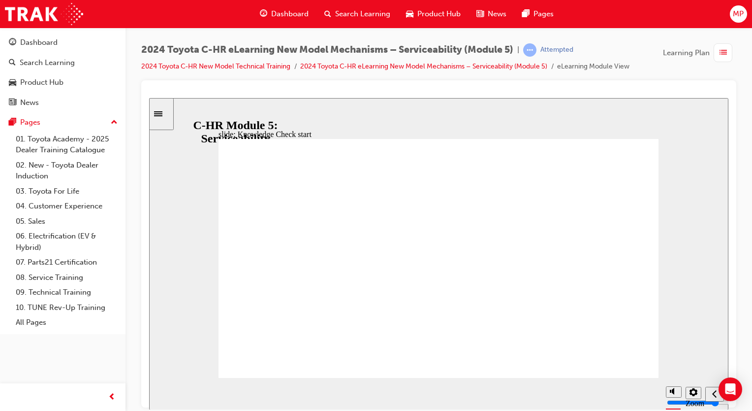
radio input "true"
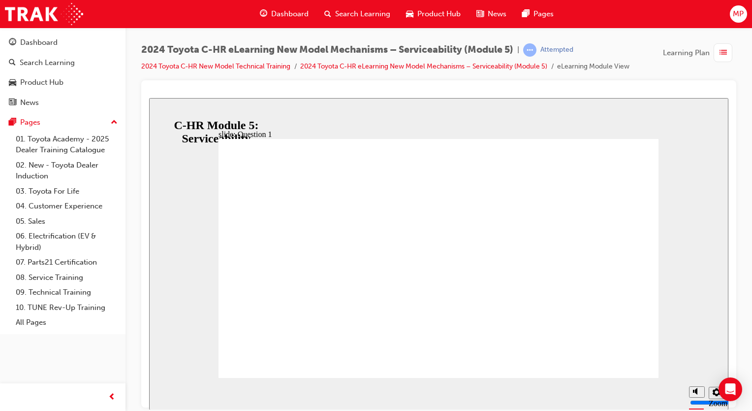
radio input "true"
drag, startPoint x: 608, startPoint y: 351, endPoint x: 605, endPoint y: 340, distance: 11.5
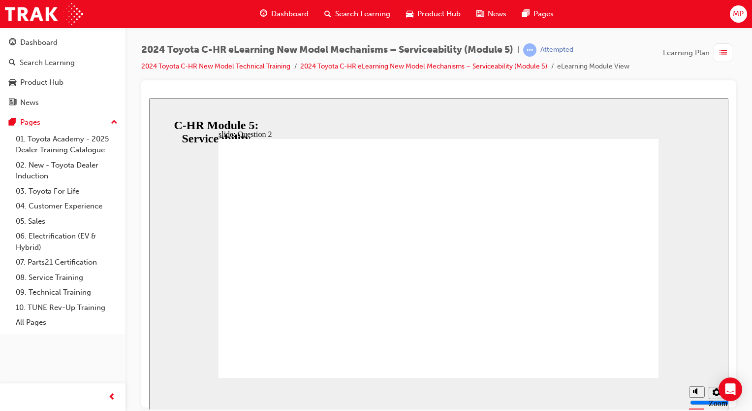
radio input "true"
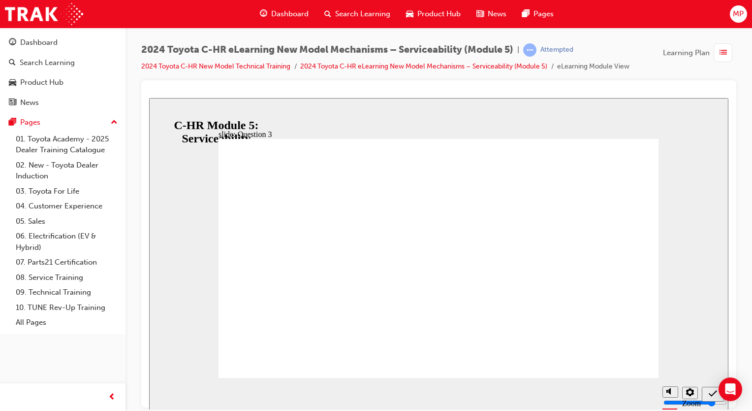
radio input "false"
radio input "true"
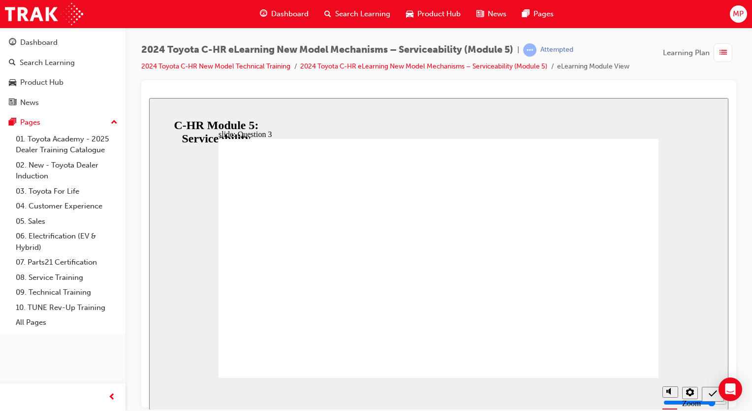
radio input "true"
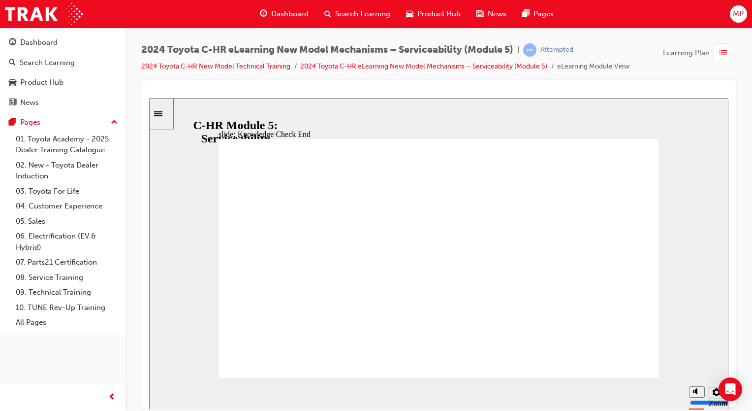
click at [162, 114] on icon "Sidebar Toggle" at bounding box center [158, 113] width 8 height 5
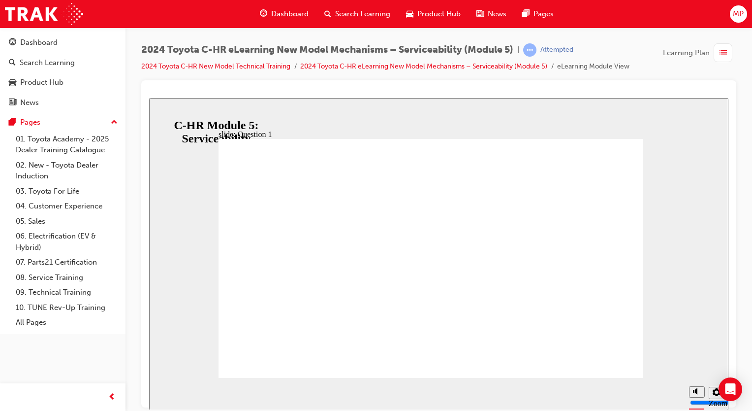
radio input "false"
radio input "true"
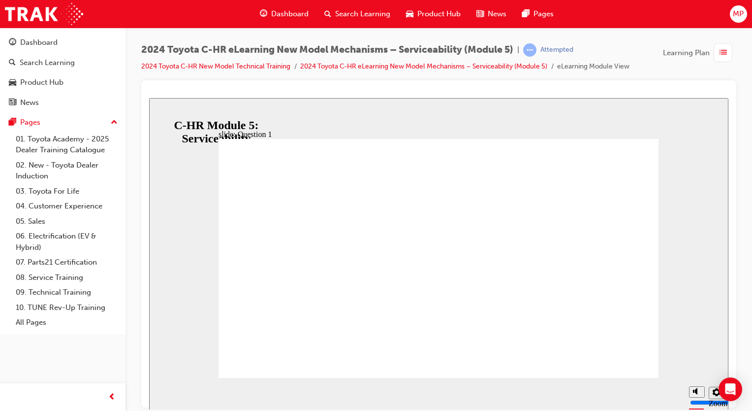
radio input "true"
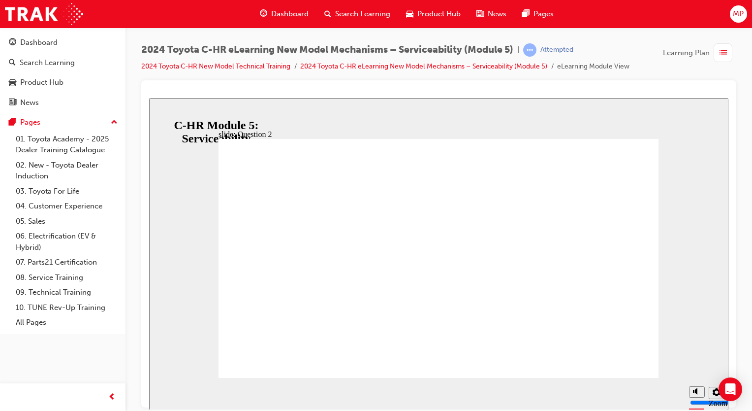
radio input "true"
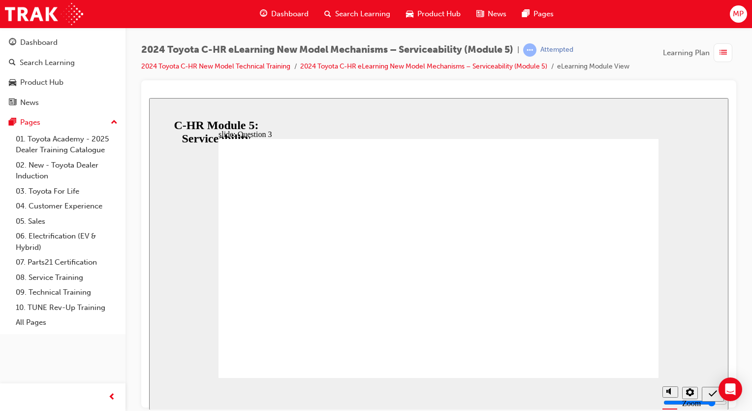
radio input "true"
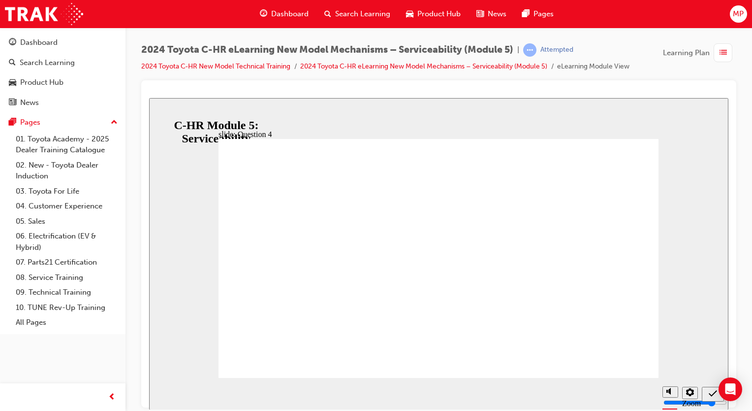
radio input "true"
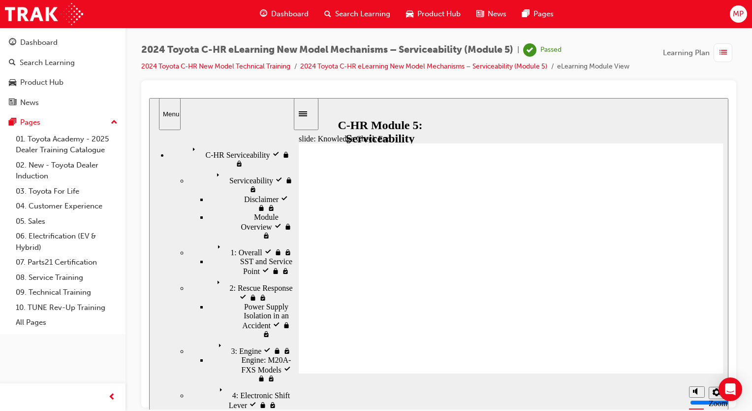
drag, startPoint x: 458, startPoint y: 299, endPoint x: 499, endPoint y: 329, distance: 50.4
click at [47, 40] on div "Dashboard" at bounding box center [38, 42] width 37 height 11
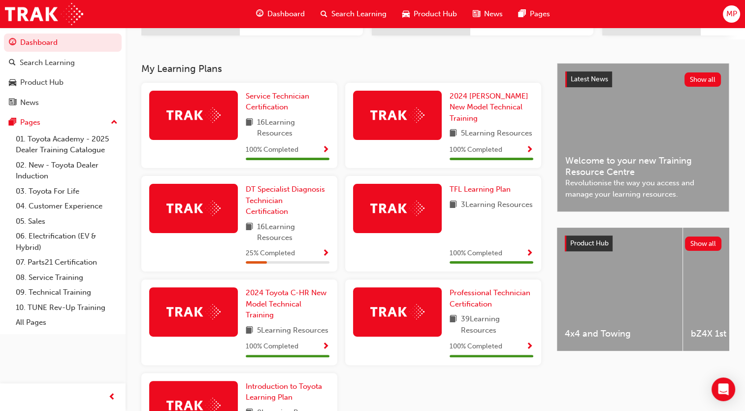
scroll to position [187, 0]
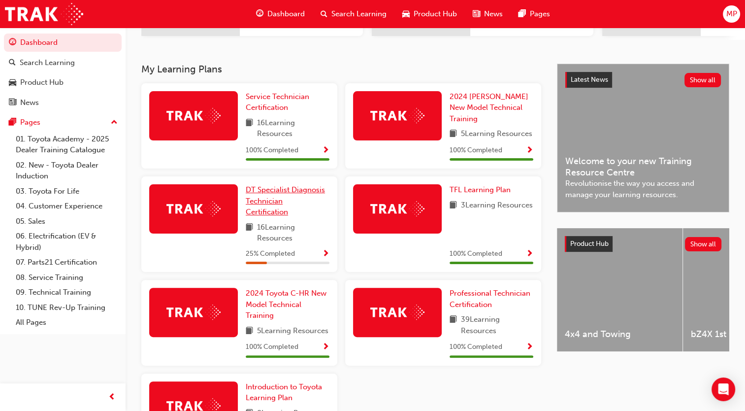
click at [258, 194] on span "DT Specialist Diagnosis Technician Certification" at bounding box center [285, 200] width 79 height 31
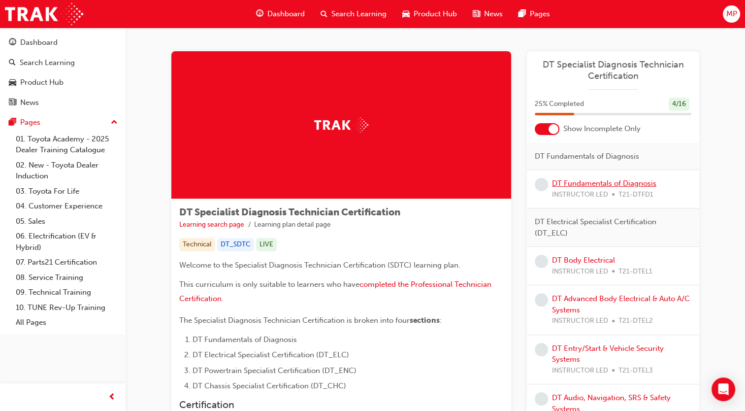
click at [582, 185] on link "DT Fundamentals of Diagnosis" at bounding box center [604, 183] width 104 height 9
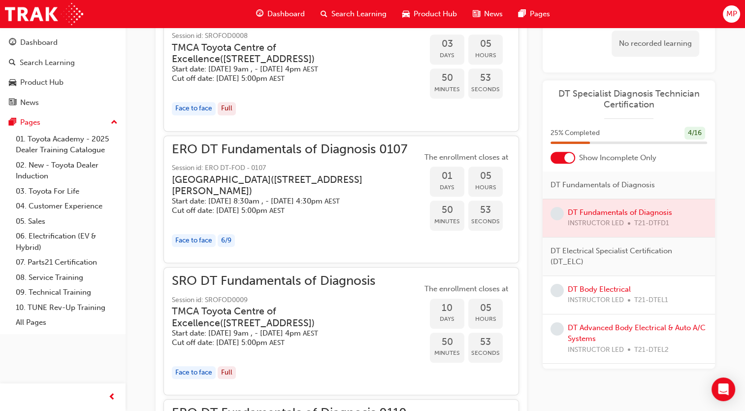
scroll to position [755, 0]
